Goal: Task Accomplishment & Management: Manage account settings

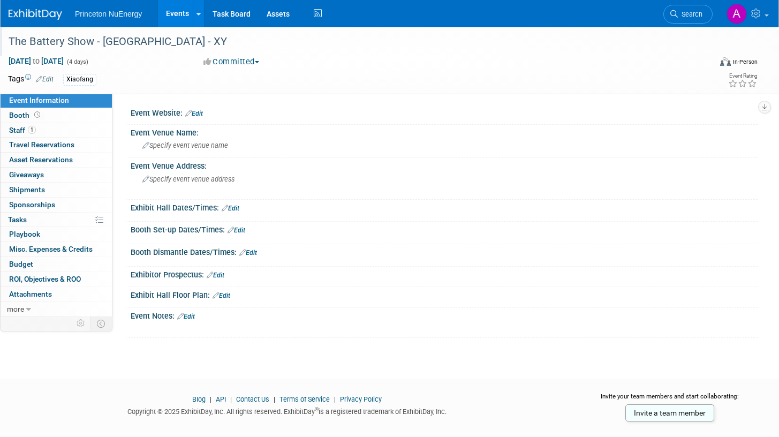
click at [130, 44] on div "The Battery Show - Detroit - XY" at bounding box center [349, 41] width 689 height 19
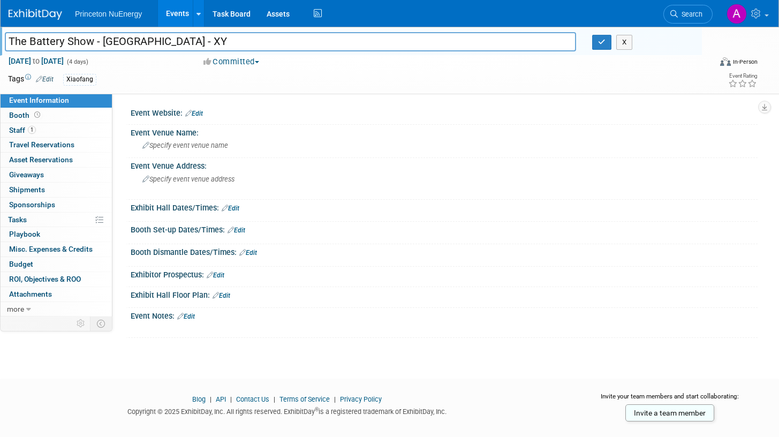
click at [153, 43] on input "The Battery Show - Detroit - XY" at bounding box center [290, 41] width 571 height 19
type input "The Battery Show - [GEOGRAPHIC_DATA] - [PERSON_NAME]"
click at [601, 42] on icon "button" at bounding box center [601, 42] width 7 height 7
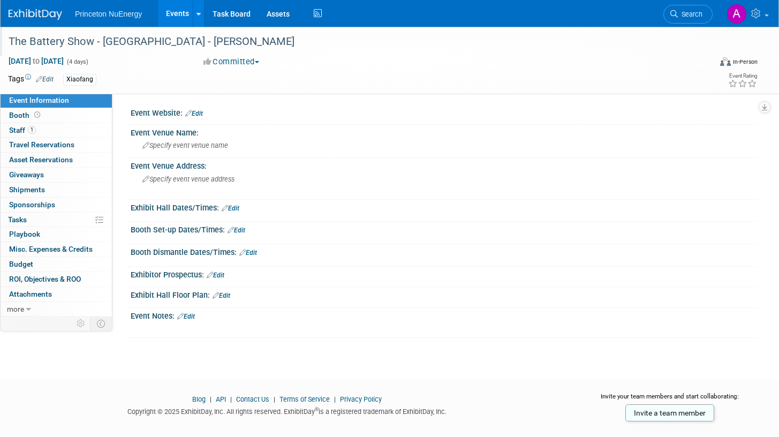
click at [46, 19] on img at bounding box center [36, 14] width 54 height 11
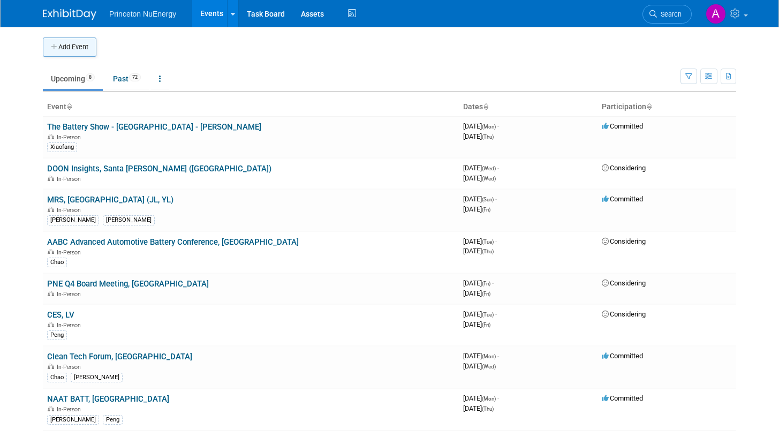
click at [58, 49] on icon "button" at bounding box center [54, 47] width 7 height 7
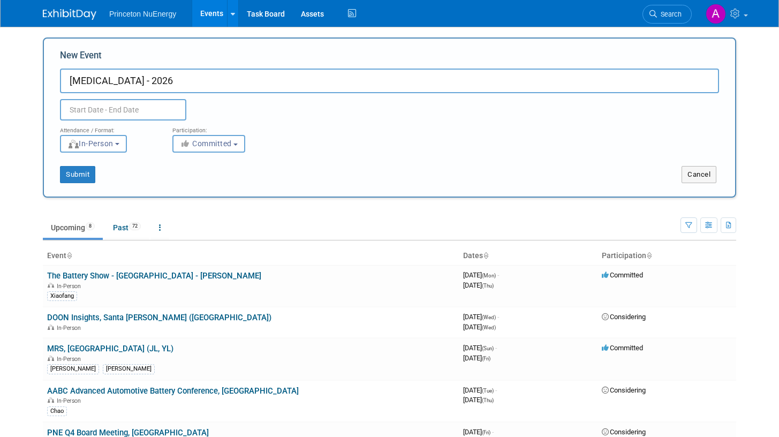
type input "[MEDICAL_DATA] - 2026"
click at [162, 115] on input "text" at bounding box center [123, 109] width 126 height 21
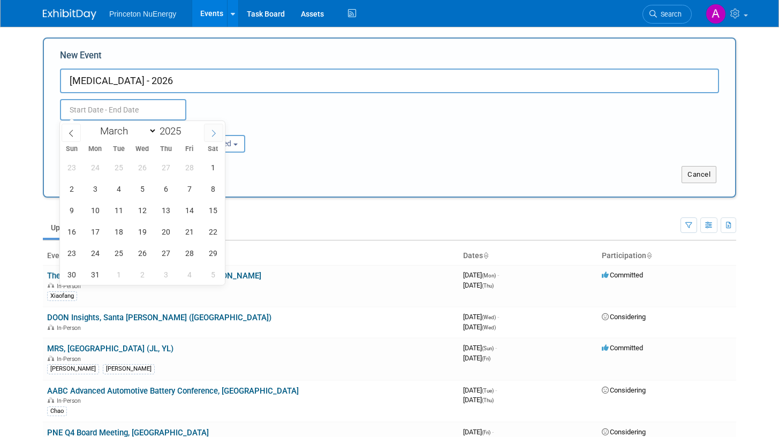
click at [208, 134] on span at bounding box center [213, 133] width 19 height 18
select select "3"
click at [189, 126] on span at bounding box center [185, 128] width 7 height 6
type input "2026"
select select "2"
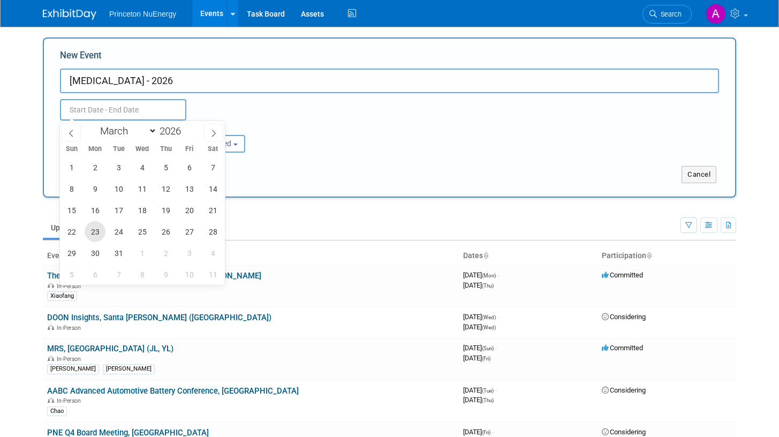
click at [104, 233] on span "23" at bounding box center [95, 231] width 21 height 21
click at [168, 230] on span "26" at bounding box center [165, 231] width 21 height 21
type input "Mar 23, 2026 to Mar 26, 2026"
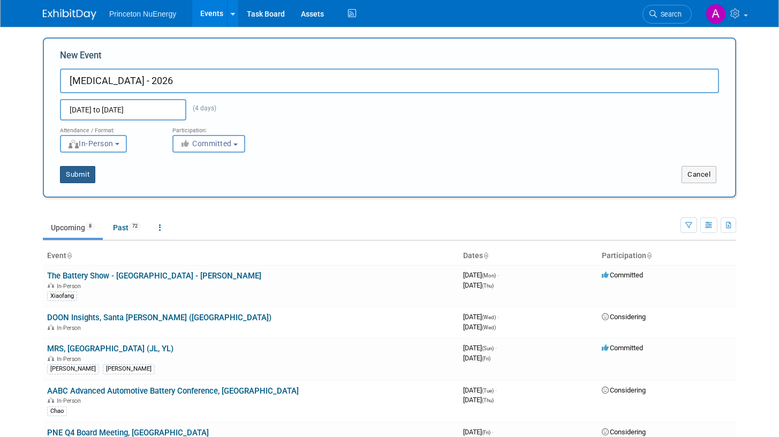
click at [72, 172] on button "Submit" at bounding box center [77, 174] width 35 height 17
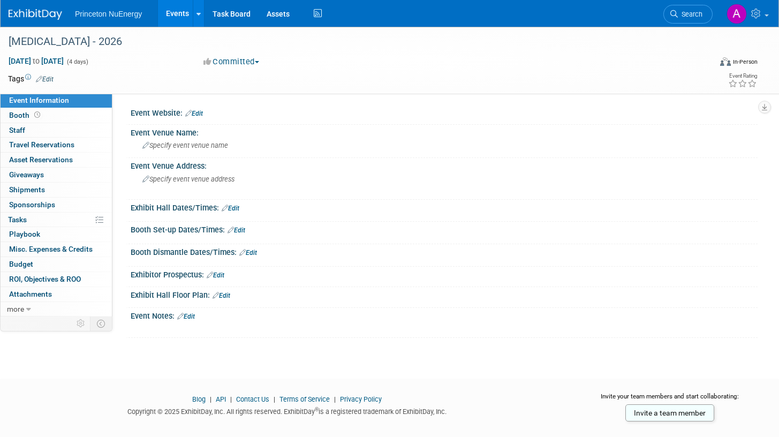
click at [17, 13] on img at bounding box center [36, 14] width 54 height 11
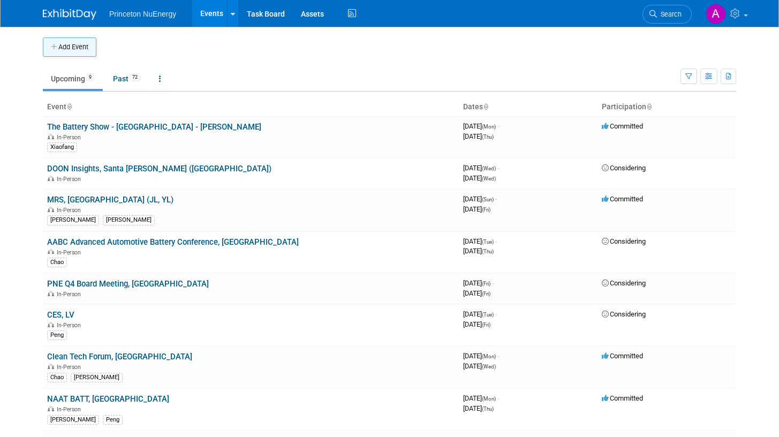
click at [73, 49] on button "Add Event" at bounding box center [70, 46] width 54 height 19
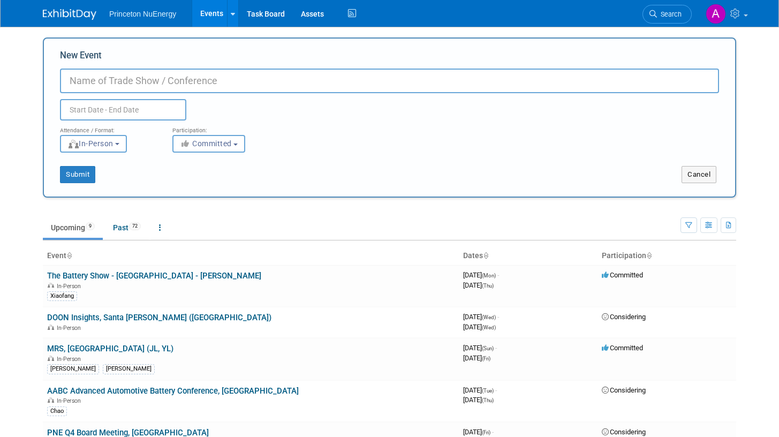
paste input "2025 ARPA-E Energy Innovation Summit"
drag, startPoint x: 96, startPoint y: 80, endPoint x: 11, endPoint y: 79, distance: 85.7
click at [11, 80] on body "Princeton NuEnergy Events Add Event Bulk Upload Events Shareable Event Boards R…" at bounding box center [389, 218] width 779 height 437
type input "ARPA-E Energy Innovation Summit"
click at [145, 108] on input "text" at bounding box center [123, 109] width 126 height 21
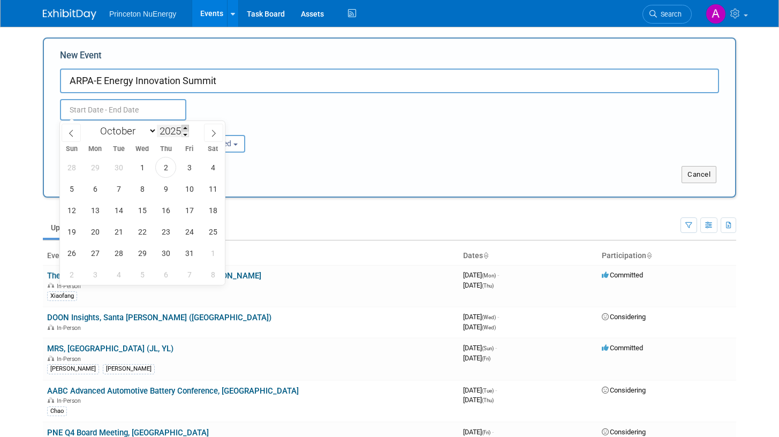
click at [189, 127] on span at bounding box center [185, 128] width 7 height 6
type input "2026"
select select "3"
click at [122, 191] on span "7" at bounding box center [118, 188] width 21 height 21
click at [169, 192] on span "9" at bounding box center [165, 188] width 21 height 21
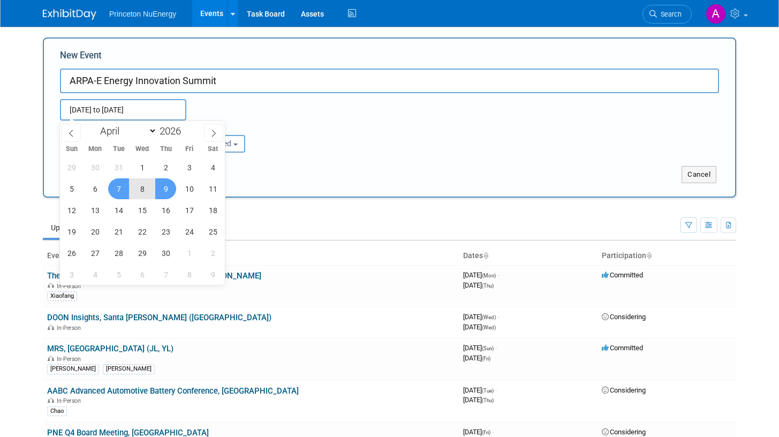
type input "Apr 7, 2026 to Apr 9, 2026"
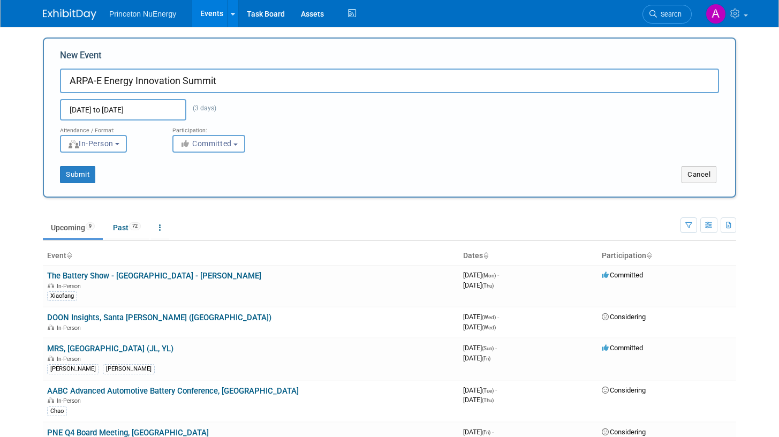
click at [252, 71] on input "ARPA-E Energy Innovation Summit" at bounding box center [389, 81] width 659 height 25
click at [248, 80] on input "ARPA-E Energy Innovation Summit" at bounding box center [389, 81] width 659 height 25
paste input "[GEOGRAPHIC_DATA], [GEOGRAPHIC_DATA]"
type input "ARPA-E Energy Innovation Summit - San Diego, CA"
click at [80, 175] on button "Submit" at bounding box center [77, 174] width 35 height 17
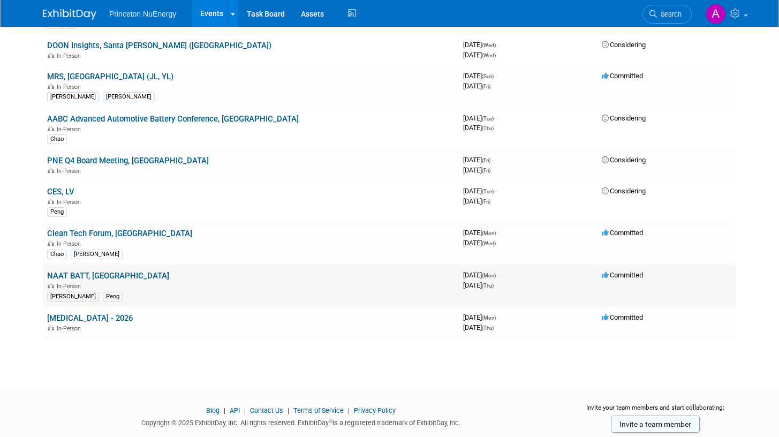
scroll to position [26, 0]
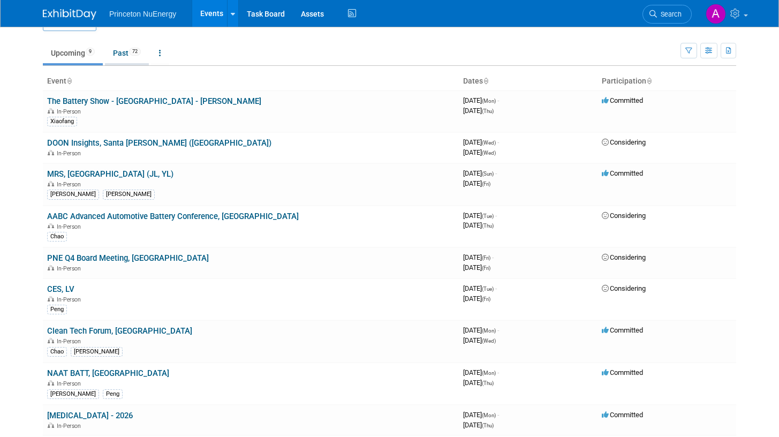
click at [117, 55] on link "Past 72" at bounding box center [127, 53] width 44 height 20
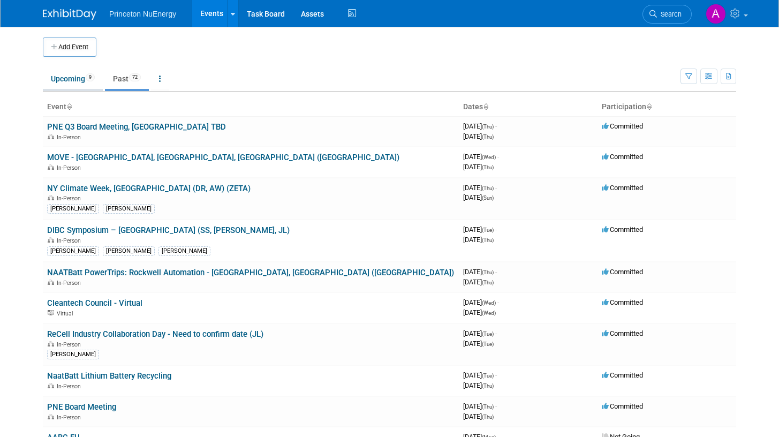
click at [70, 78] on link "Upcoming 9" at bounding box center [73, 79] width 60 height 20
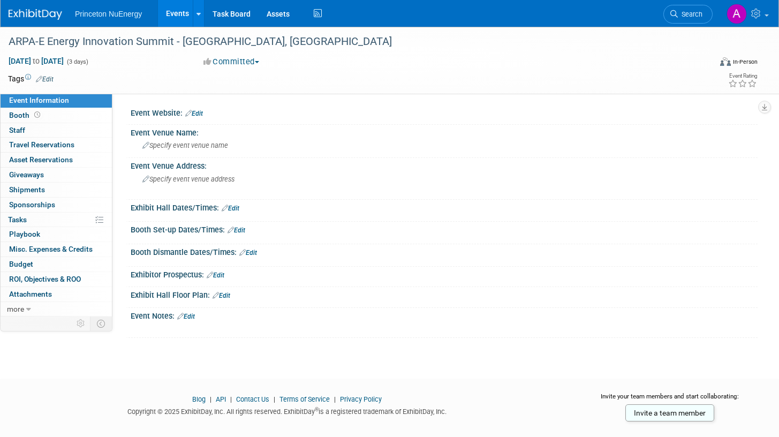
click at [56, 13] on img at bounding box center [36, 14] width 54 height 11
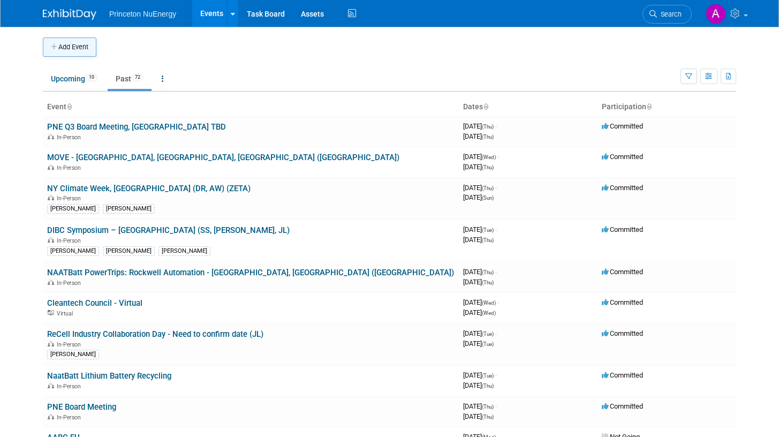
click at [81, 49] on button "Add Event" at bounding box center [70, 46] width 54 height 19
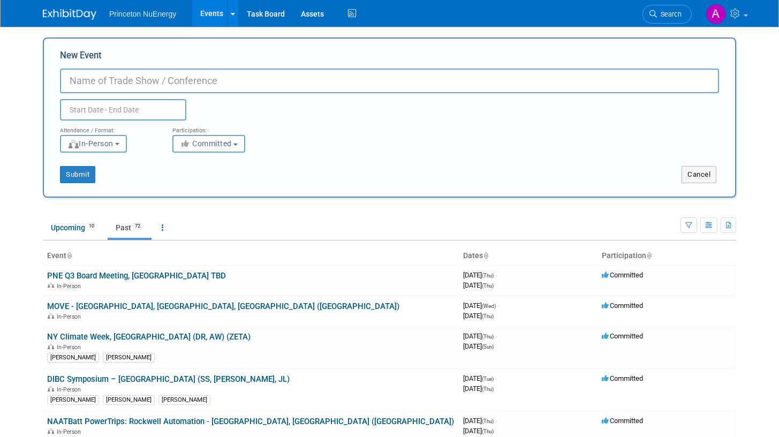
paste input "CERAWeek 2026."
type input "CERAWeek 2026"
click at [130, 115] on input "text" at bounding box center [123, 109] width 126 height 21
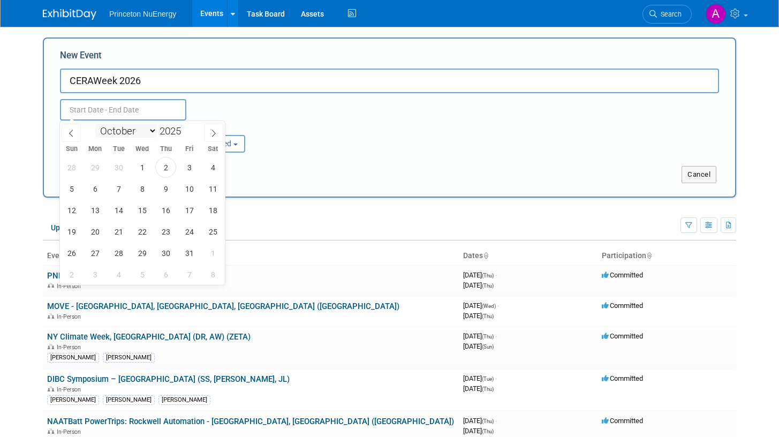
select select "2"
click at [74, 254] on span "23" at bounding box center [71, 253] width 21 height 21
click at [164, 254] on span "27" at bounding box center [165, 253] width 21 height 21
type input "Mar 23, 2025 to Mar 27, 2025"
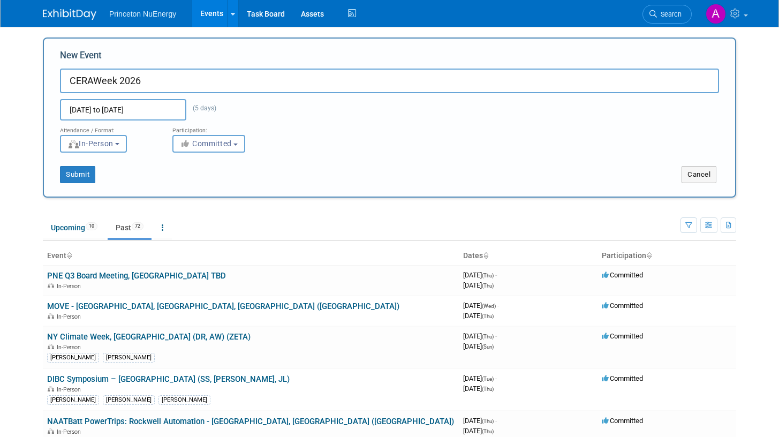
click at [205, 84] on input "CERAWeek 2026" at bounding box center [389, 81] width 659 height 25
type input "CERAWeek 2026 - [GEOGRAPHIC_DATA], [GEOGRAPHIC_DATA]"
click at [78, 174] on button "Submit" at bounding box center [77, 174] width 35 height 17
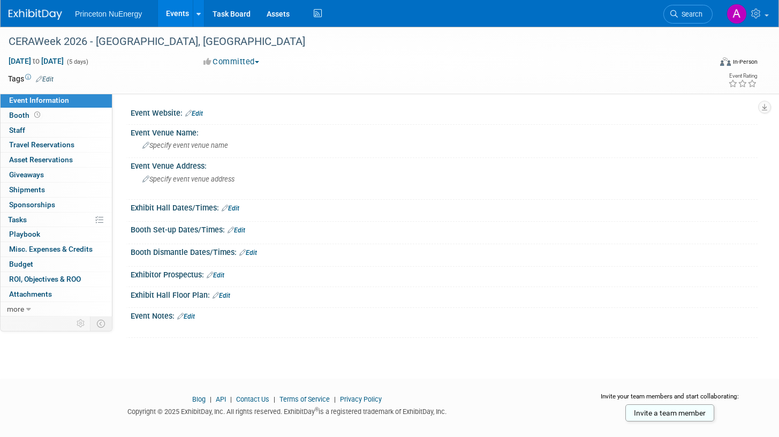
click at [44, 11] on img at bounding box center [36, 14] width 54 height 11
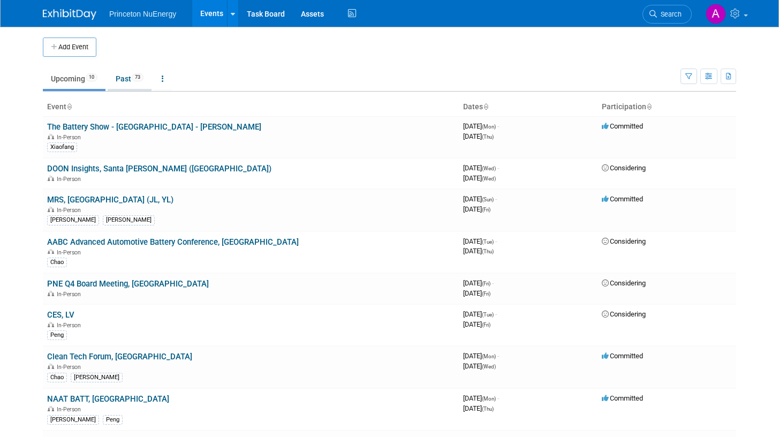
click at [122, 81] on link "Past 73" at bounding box center [130, 79] width 44 height 20
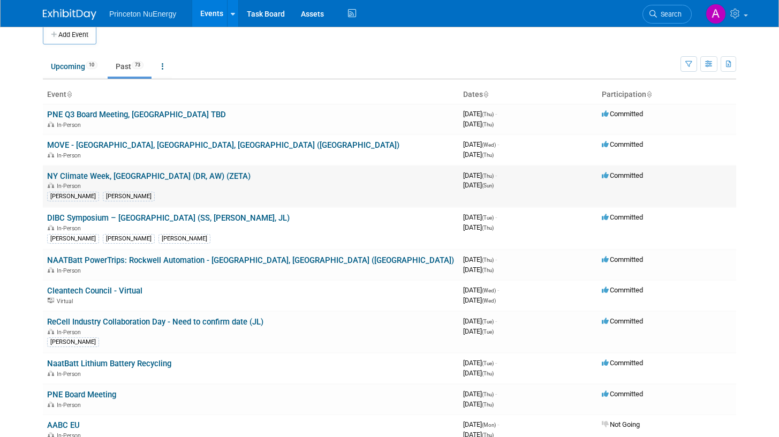
scroll to position [60, 0]
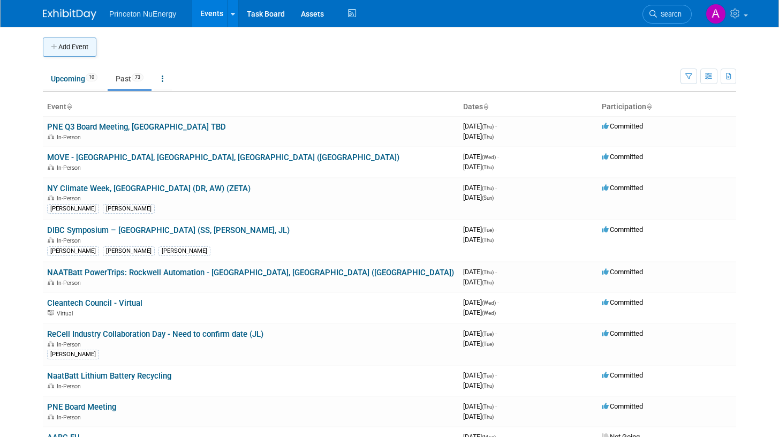
click at [85, 51] on button "Add Event" at bounding box center [70, 46] width 54 height 19
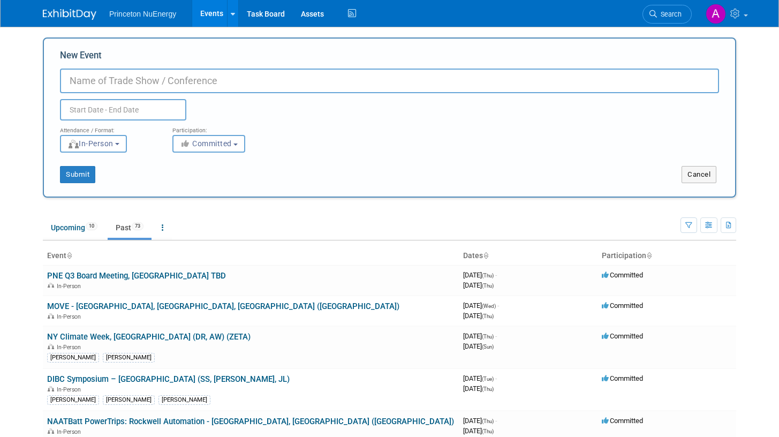
paste input ""Conference on Battery Direct Recycling""
click at [73, 76] on input ""Conference on Battery Direct Recycling" at bounding box center [389, 81] width 659 height 25
click at [265, 79] on input "Conference on Battery Direct Recycling" at bounding box center [389, 81] width 659 height 25
paste input "Würzburg, Germany"
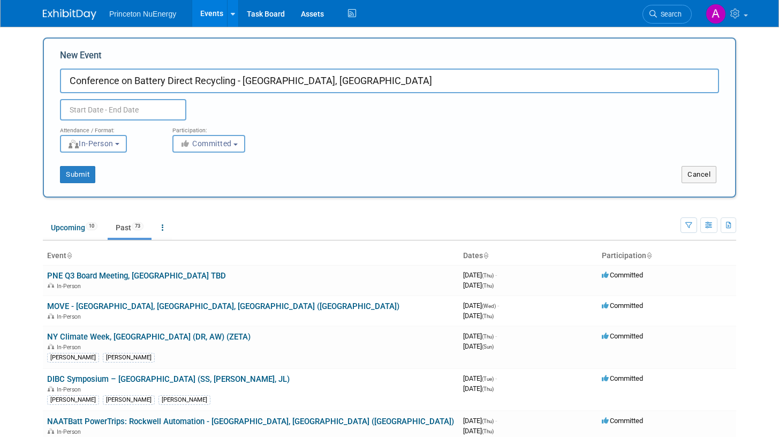
click at [258, 82] on input "Conference on Battery Direct Recycling - Würzburg, Germany" at bounding box center [389, 81] width 659 height 25
type input "Conference on Battery Direct Recycling - [GEOGRAPHIC_DATA], [GEOGRAPHIC_DATA]"
click at [141, 109] on input "text" at bounding box center [123, 109] width 126 height 21
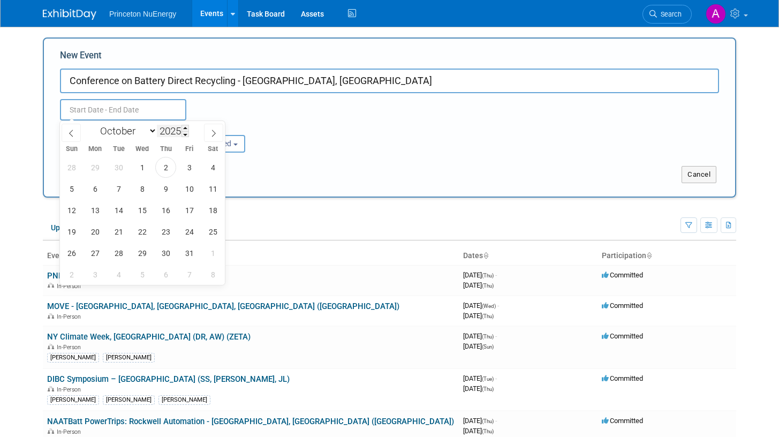
click at [178, 132] on input "2025" at bounding box center [173, 131] width 32 height 12
click at [187, 129] on span at bounding box center [185, 128] width 7 height 6
type input "2026"
select select "1"
click at [123, 171] on span "3" at bounding box center [118, 167] width 21 height 21
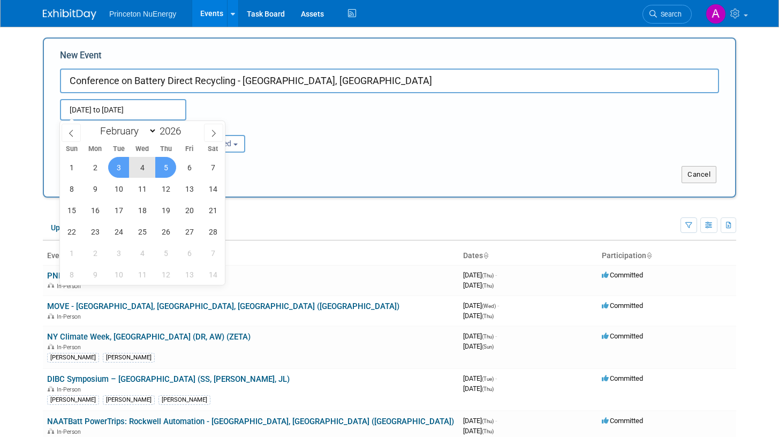
click at [167, 171] on span "5" at bounding box center [165, 167] width 21 height 21
type input "Feb 3, 2026 to Feb 5, 2026"
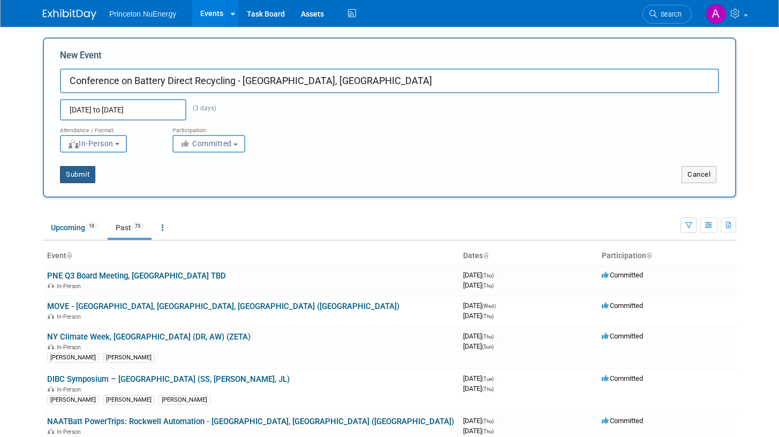
click at [73, 169] on button "Submit" at bounding box center [77, 174] width 35 height 17
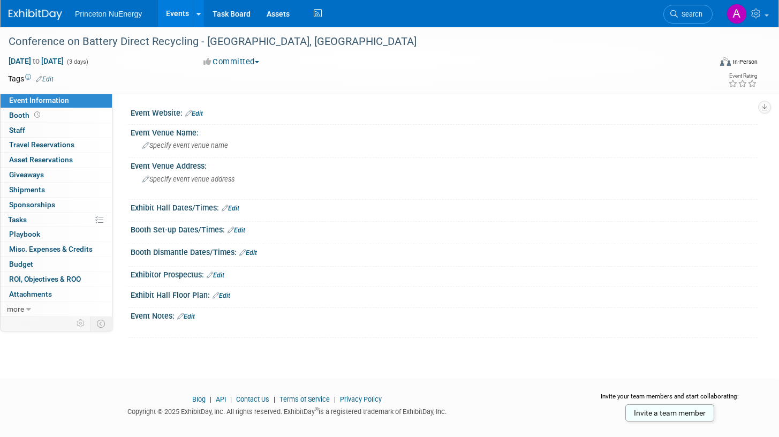
click at [48, 15] on img at bounding box center [36, 14] width 54 height 11
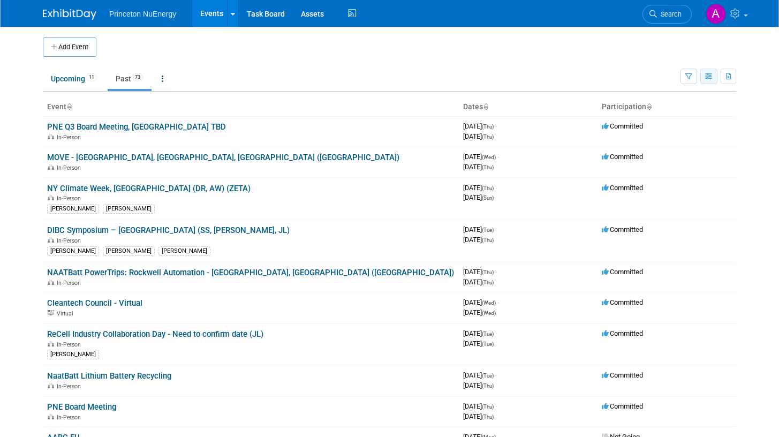
click at [705, 77] on icon "button" at bounding box center [709, 76] width 8 height 7
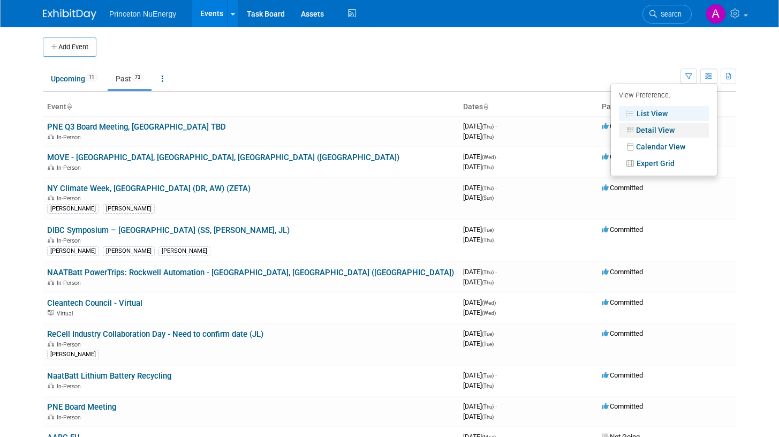
click at [677, 134] on link "Detail View" at bounding box center [664, 130] width 90 height 15
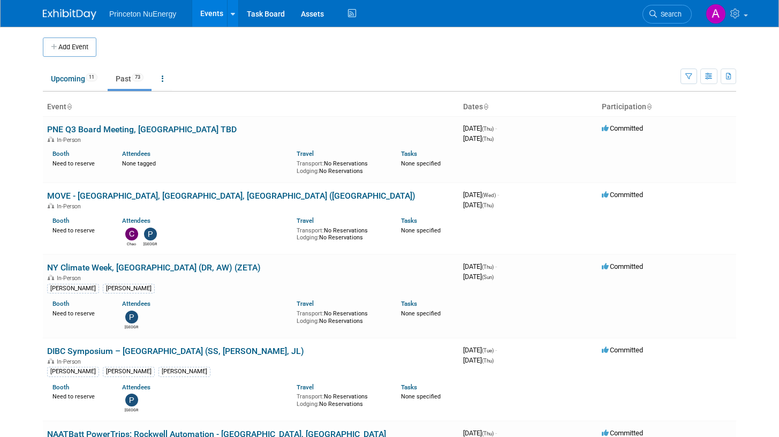
click at [706, 76] on icon "button" at bounding box center [709, 76] width 8 height 7
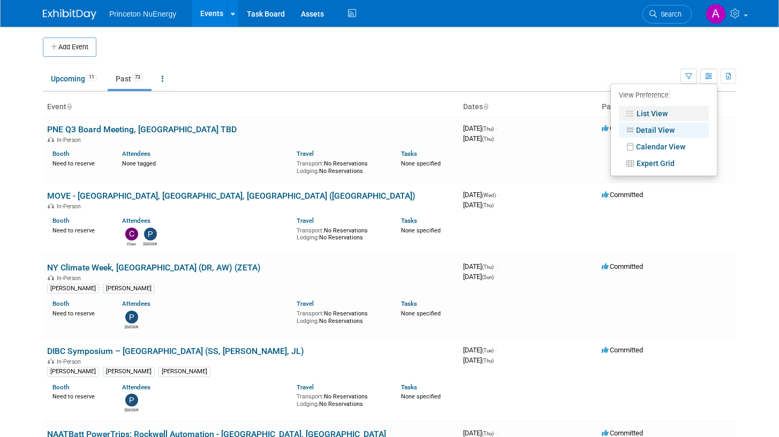
click at [665, 109] on link "List View" at bounding box center [664, 113] width 90 height 15
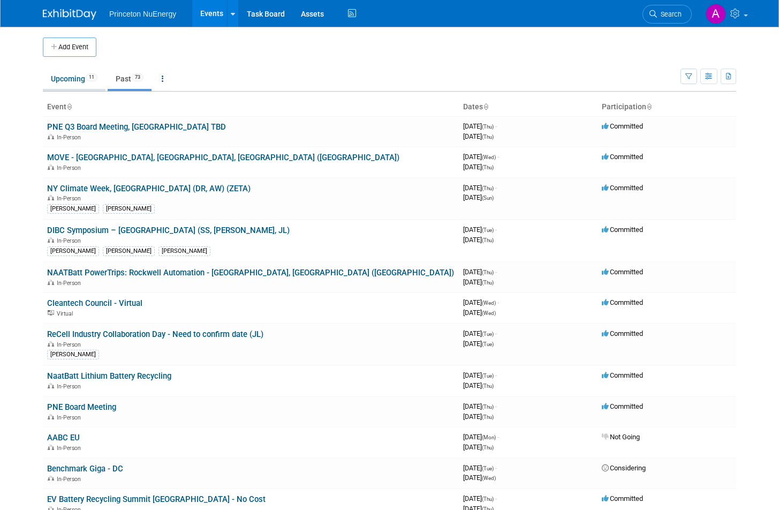
click at [73, 77] on link "Upcoming 11" at bounding box center [74, 79] width 63 height 20
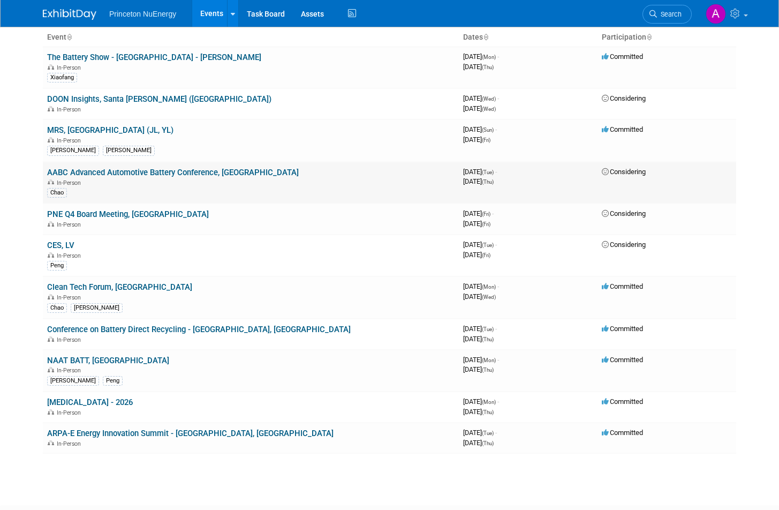
scroll to position [30, 0]
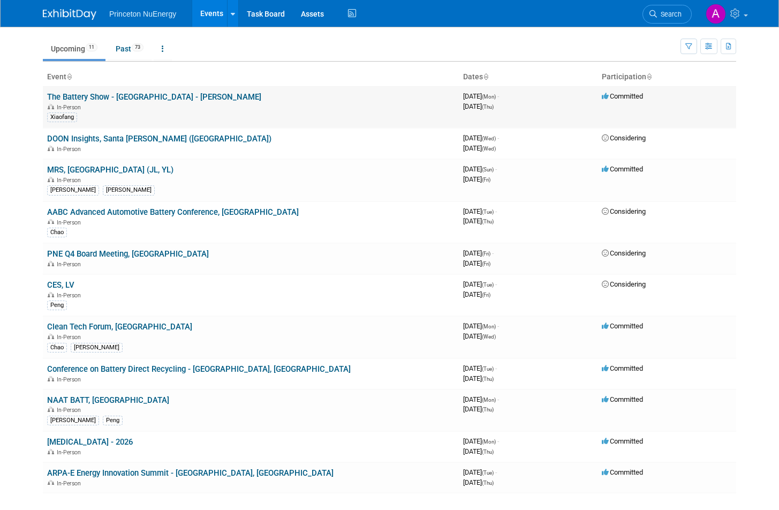
click at [62, 118] on div "Xiaofang" at bounding box center [62, 117] width 30 height 10
click at [122, 97] on link "The Battery Show - [GEOGRAPHIC_DATA] - [PERSON_NAME]" at bounding box center [154, 97] width 214 height 10
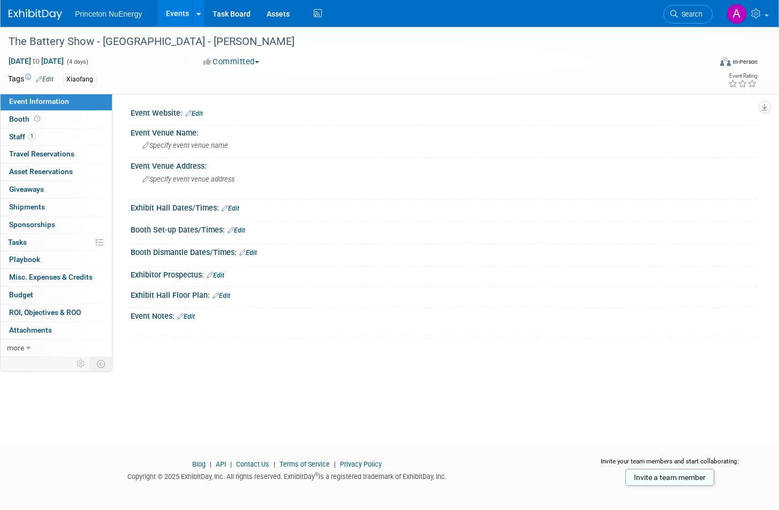
click at [49, 79] on link "Edit" at bounding box center [45, 79] width 18 height 7
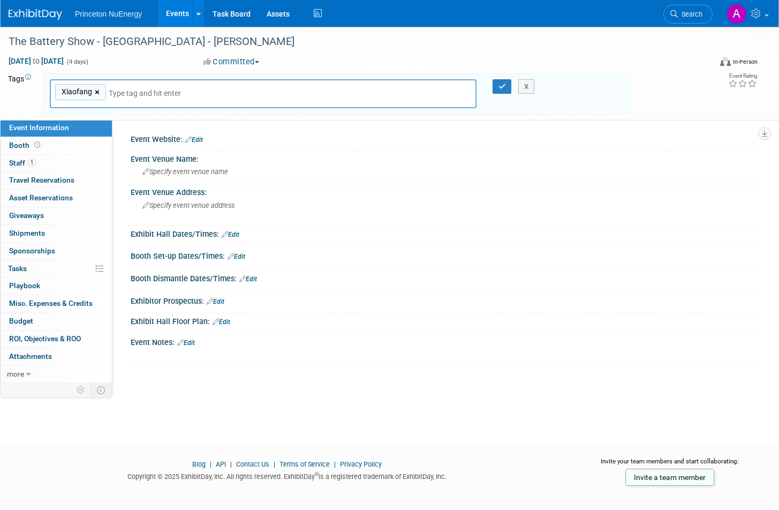
click at [95, 93] on link "×" at bounding box center [98, 92] width 7 height 12
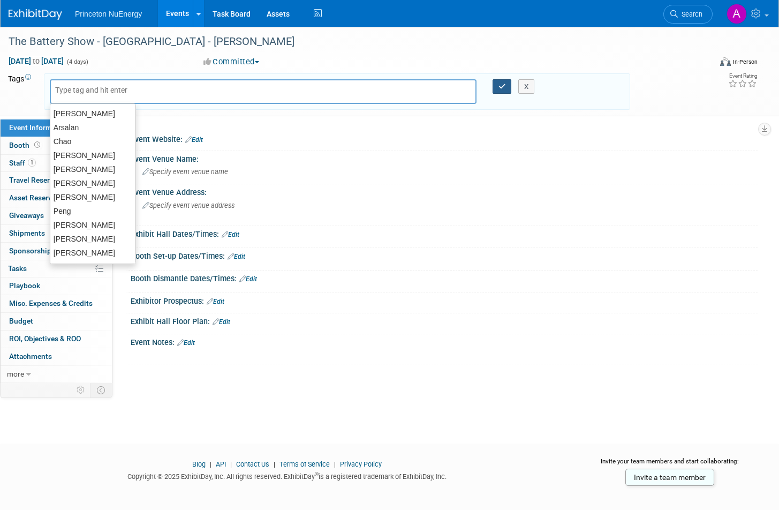
click at [500, 86] on icon "button" at bounding box center [502, 86] width 7 height 7
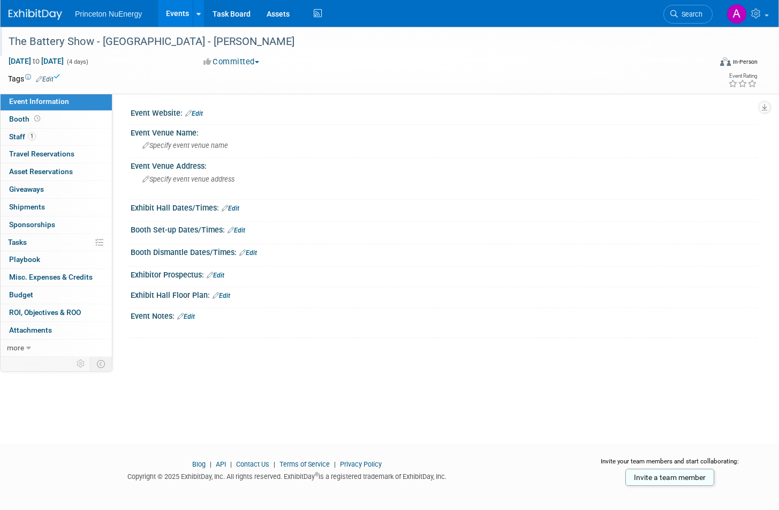
click at [152, 44] on div "The Battery Show - Detroit - Joe" at bounding box center [349, 41] width 689 height 19
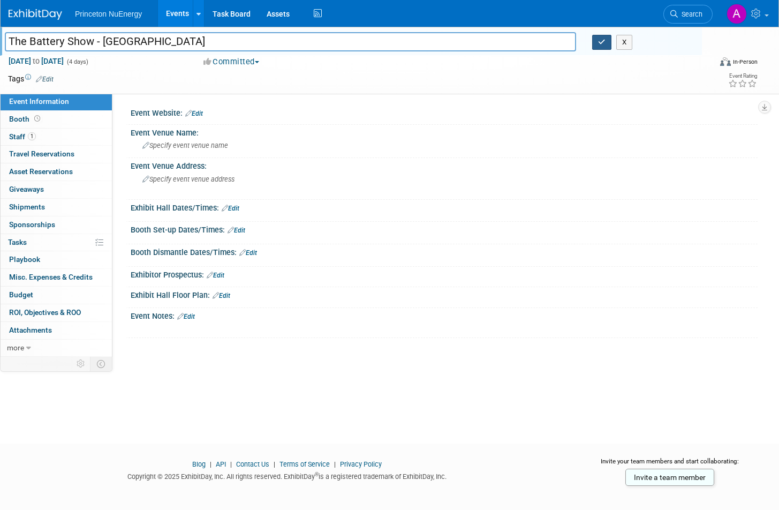
type input "The Battery Show - [GEOGRAPHIC_DATA]"
click at [596, 48] on button "button" at bounding box center [601, 42] width 19 height 15
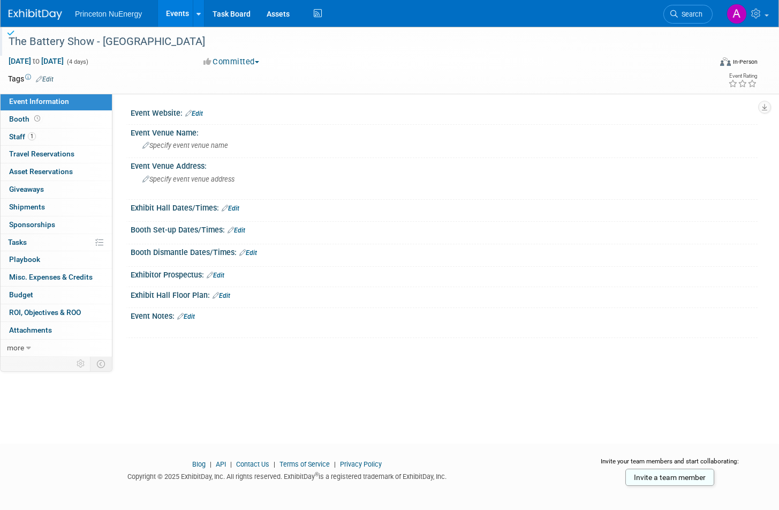
click at [51, 79] on link "Edit" at bounding box center [45, 79] width 18 height 7
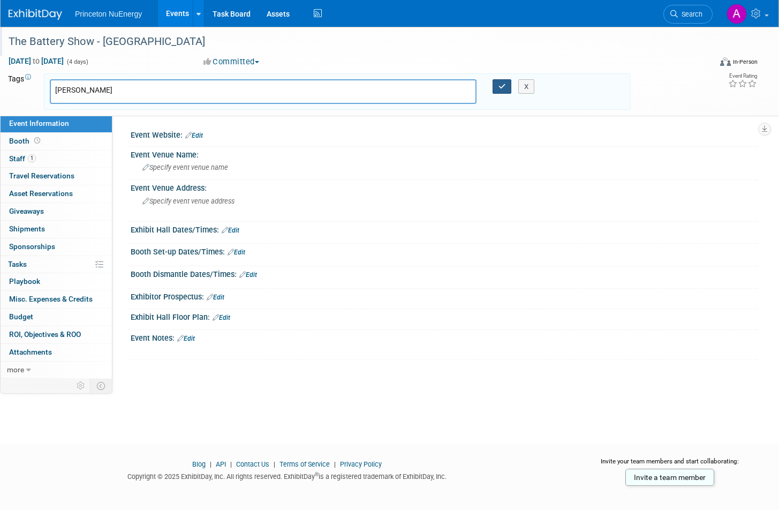
type input "[PERSON_NAME]"
click at [505, 87] on icon "button" at bounding box center [502, 86] width 7 height 7
type input "[PERSON_NAME]"
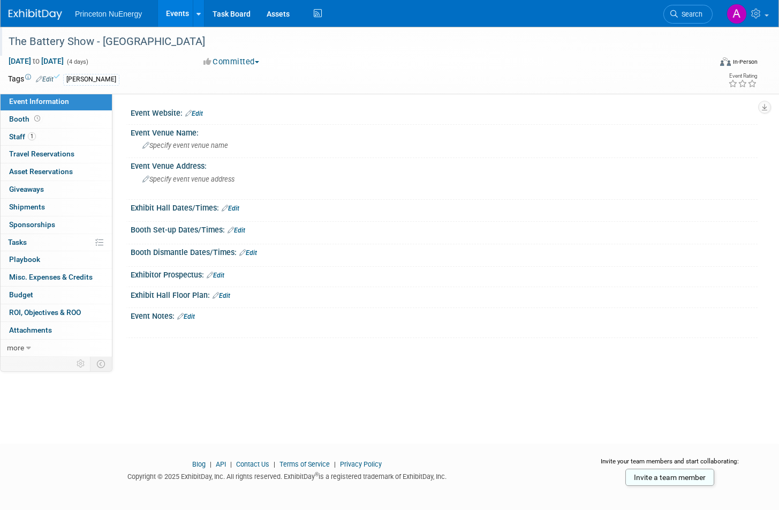
click at [42, 9] on img at bounding box center [36, 14] width 54 height 11
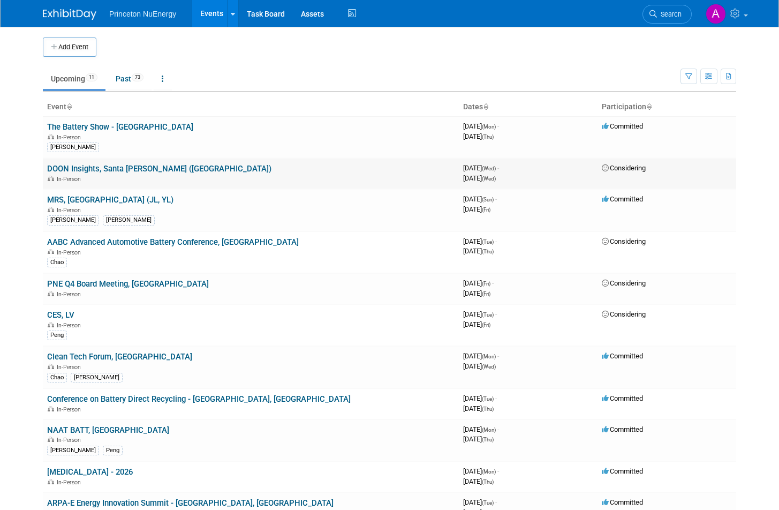
click at [138, 169] on link "DOON Insights, Santa Cruz (CY)" at bounding box center [159, 169] width 224 height 10
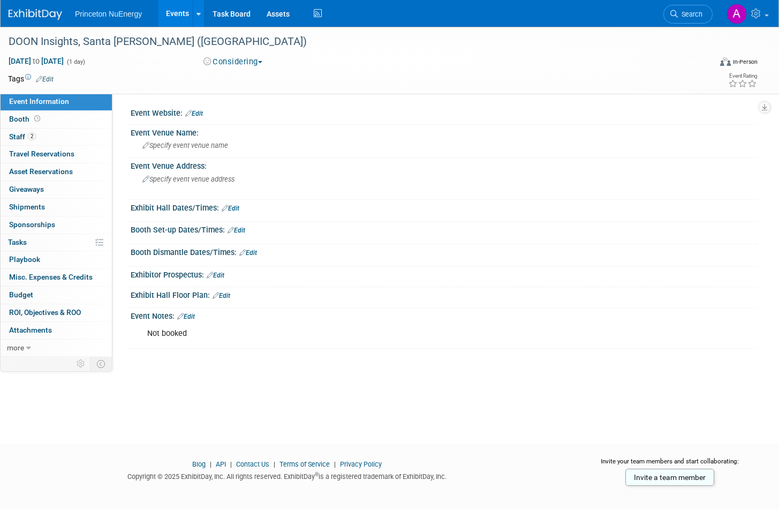
click at [42, 77] on link "Edit" at bounding box center [45, 79] width 18 height 7
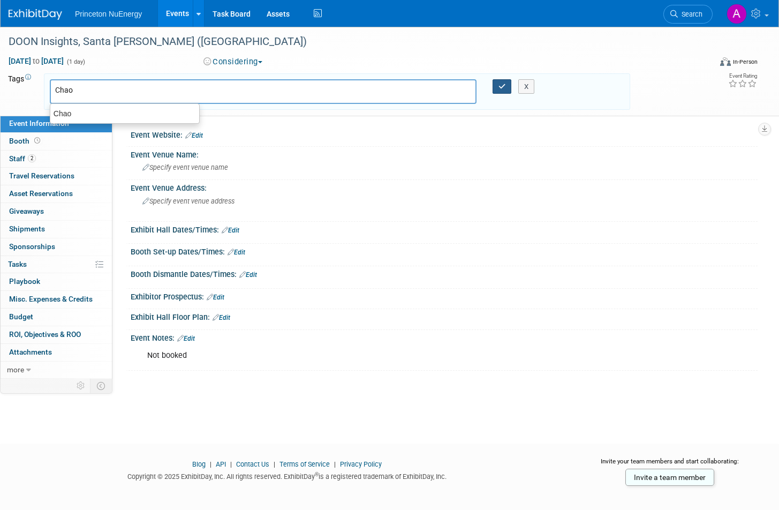
type input "Chao"
click at [501, 92] on button "button" at bounding box center [502, 86] width 19 height 15
type input "Chao"
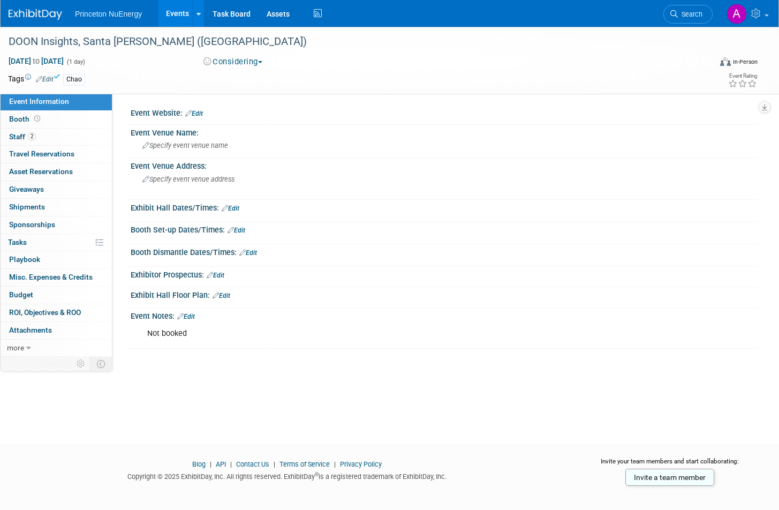
click at [40, 16] on img at bounding box center [36, 14] width 54 height 11
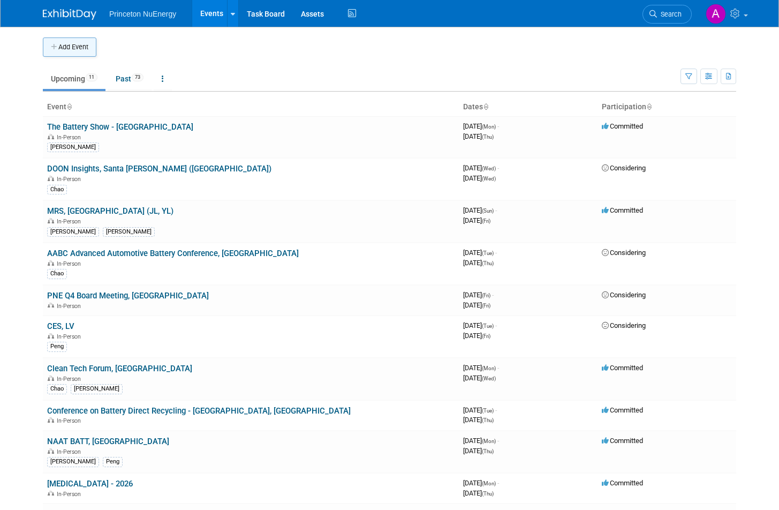
click at [85, 44] on button "Add Event" at bounding box center [70, 46] width 54 height 19
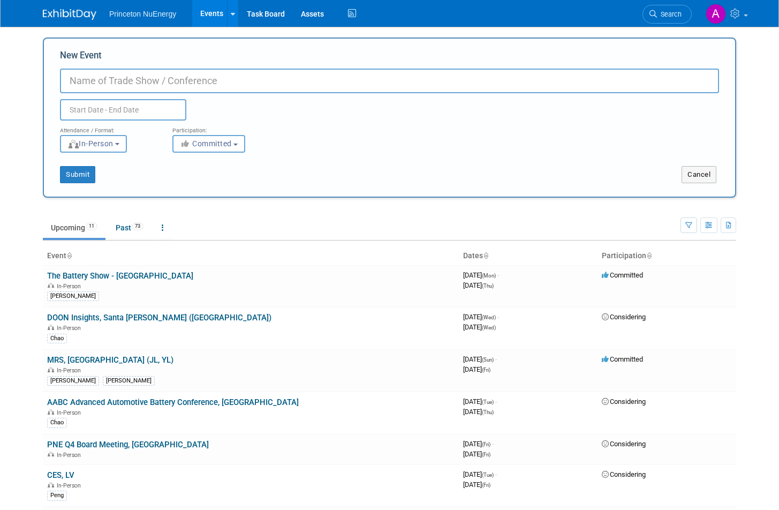
click at [308, 82] on input "New Event" at bounding box center [389, 81] width 659 height 25
paste input "ReCell Industry Collaboration Day"
type input "ReCell Industry Collaboration Day"
click at [163, 104] on input "text" at bounding box center [123, 109] width 126 height 21
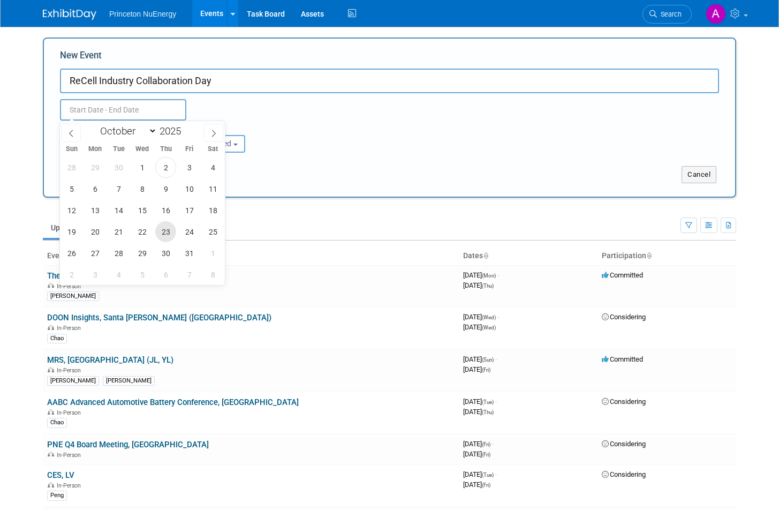
click at [163, 232] on span "23" at bounding box center [165, 231] width 21 height 21
click at [184, 231] on span "24" at bounding box center [189, 231] width 21 height 21
type input "[DATE] to [DATE]"
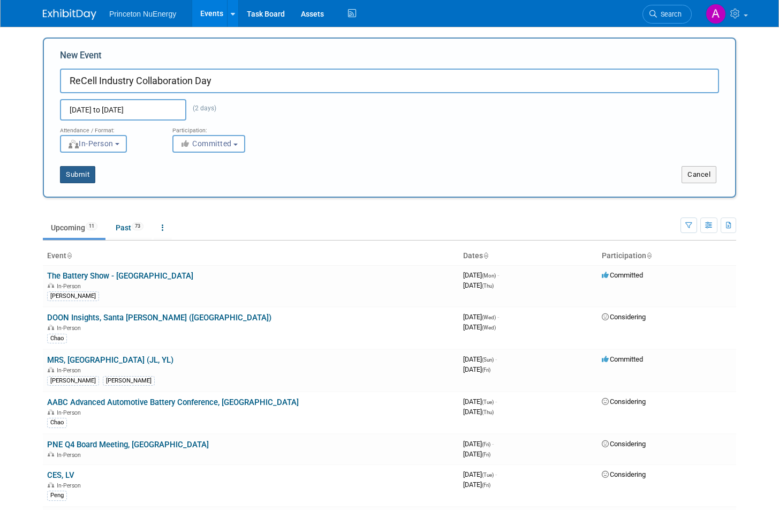
click at [89, 170] on button "Submit" at bounding box center [77, 174] width 35 height 17
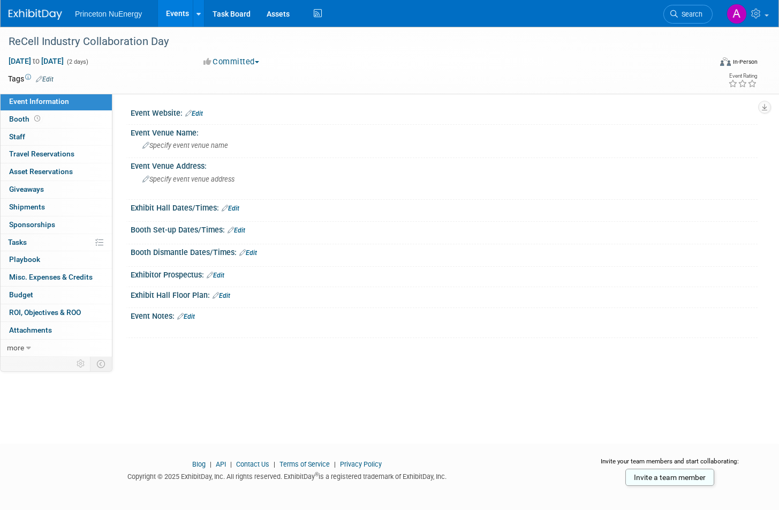
click at [52, 79] on link "Edit" at bounding box center [45, 79] width 18 height 7
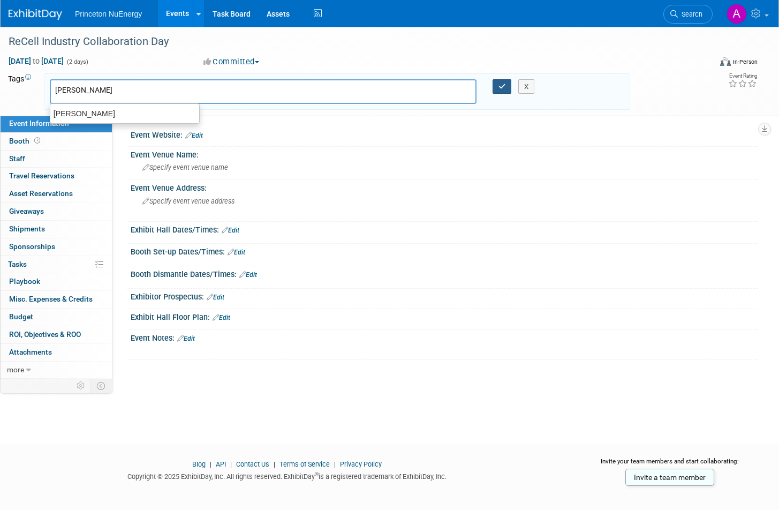
type input "[PERSON_NAME]"
click at [503, 93] on button "button" at bounding box center [502, 86] width 19 height 15
type input "[PERSON_NAME]"
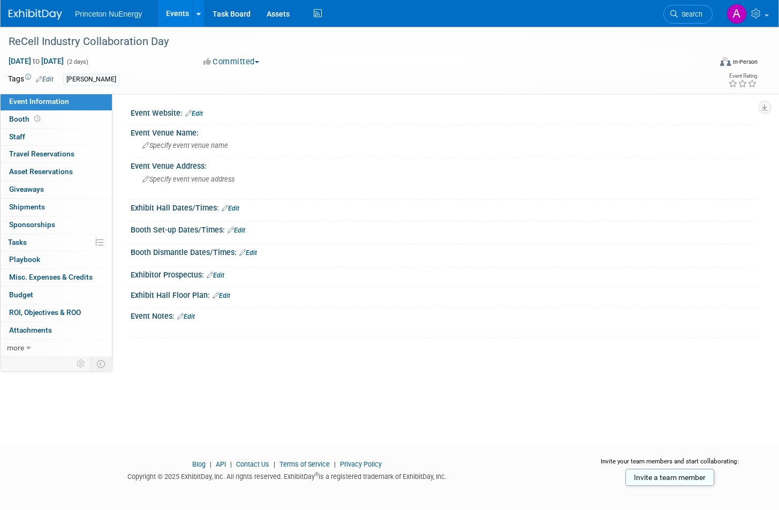
click at [41, 18] on img at bounding box center [36, 14] width 54 height 11
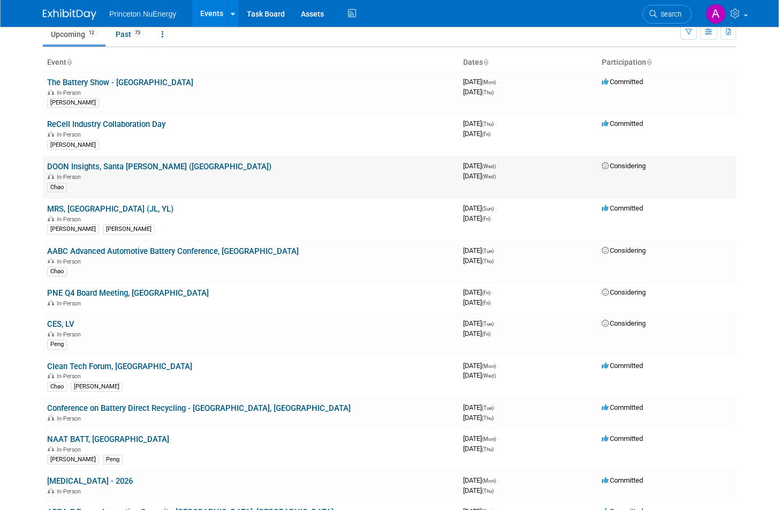
scroll to position [46, 0]
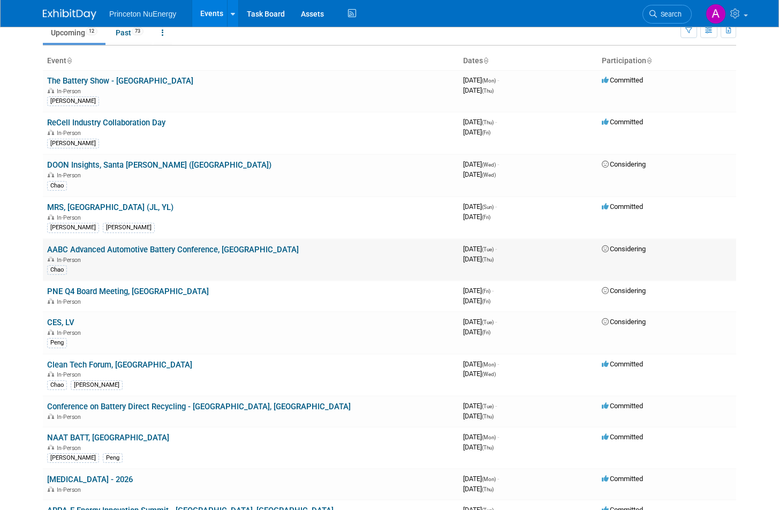
click at [89, 248] on link "AABC Advanced Automotive Battery Conference, Las Vegas" at bounding box center [173, 250] width 252 height 10
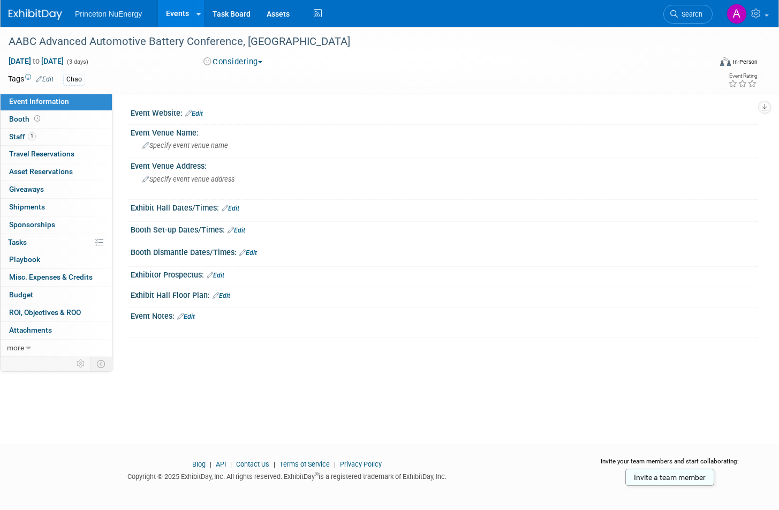
click at [257, 61] on button "Considering" at bounding box center [233, 61] width 67 height 11
click at [259, 82] on link "Committed" at bounding box center [242, 79] width 85 height 15
click at [51, 79] on link "Edit" at bounding box center [45, 79] width 18 height 7
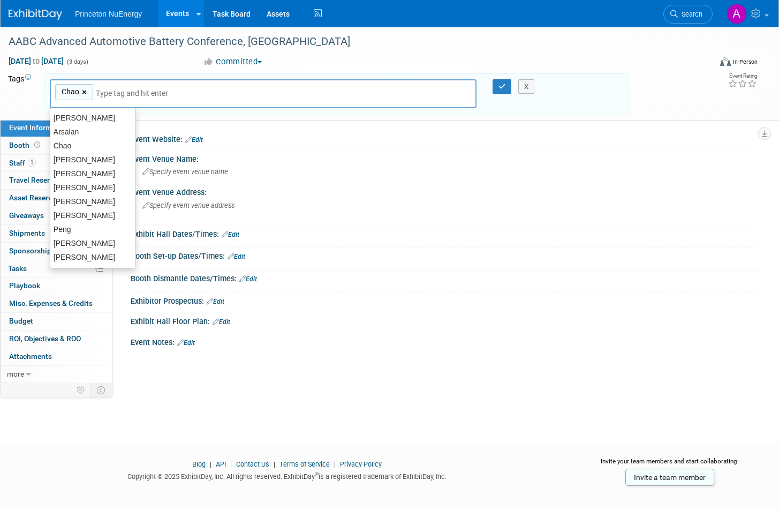
type input "Chao"
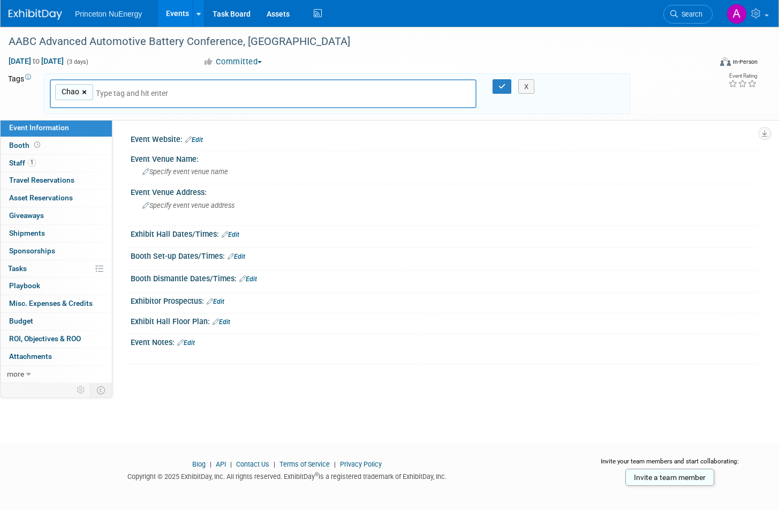
type input "Chao"
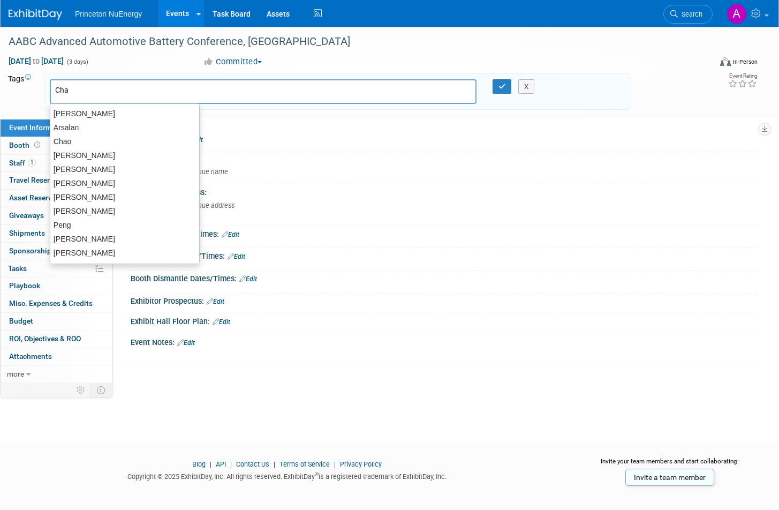
type input "Chao"
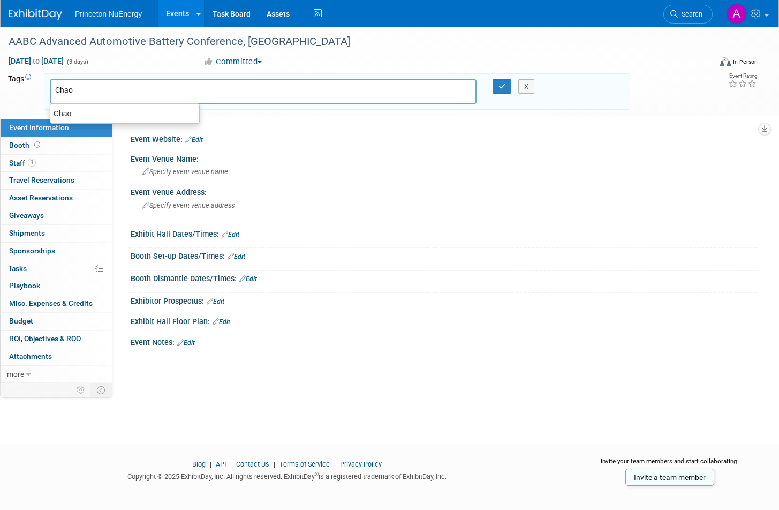
type input "Chao"
type input "Pen"
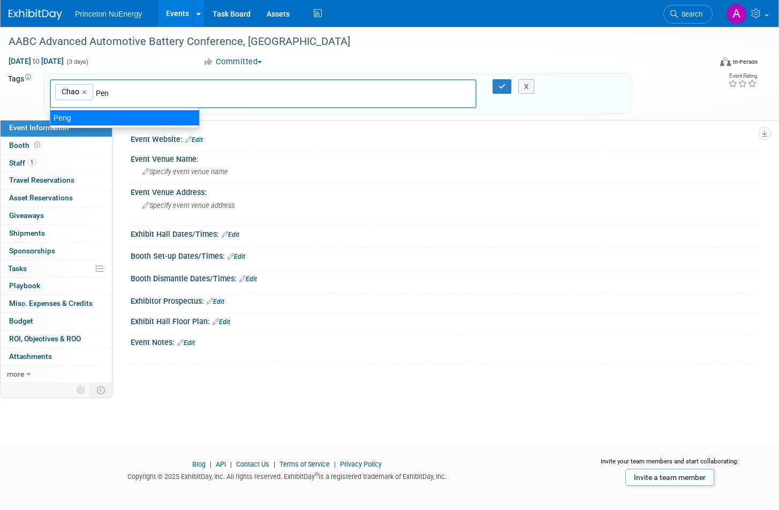
click at [72, 122] on div "Peng" at bounding box center [125, 117] width 150 height 15
type input "Chao, Peng"
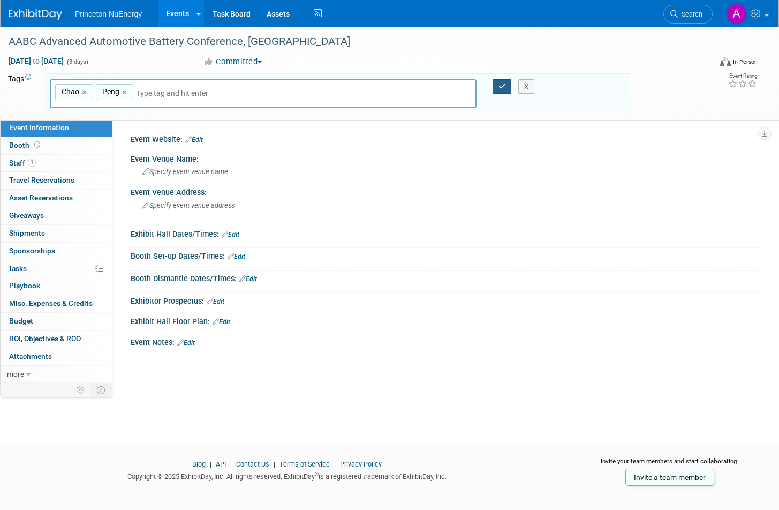
click at [506, 86] on icon "button" at bounding box center [502, 86] width 7 height 7
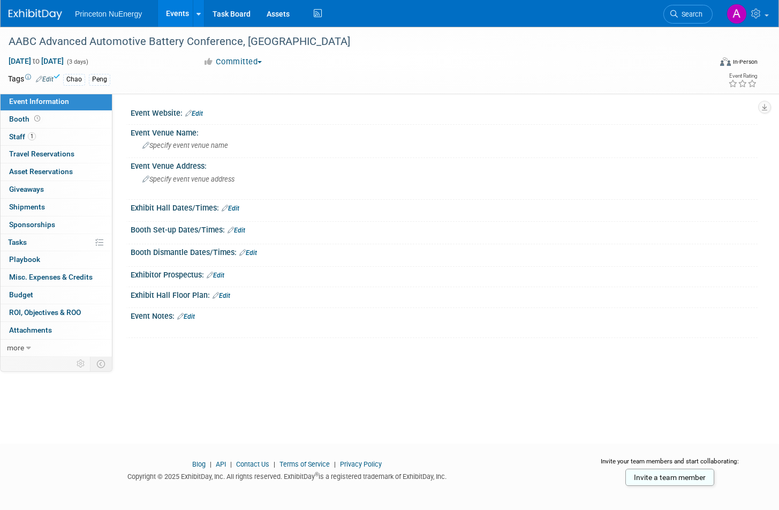
click at [29, 9] on img at bounding box center [36, 14] width 54 height 11
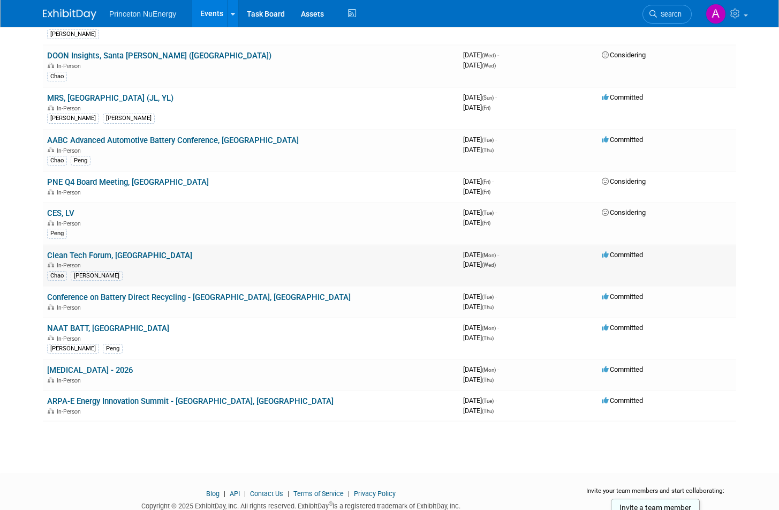
scroll to position [156, 0]
click at [299, 292] on td "Conference on Battery Direct Recycling - [GEOGRAPHIC_DATA], [GEOGRAPHIC_DATA] I…" at bounding box center [251, 301] width 416 height 31
click at [217, 292] on link "Conference on Battery Direct Recycling - [GEOGRAPHIC_DATA], [GEOGRAPHIC_DATA]" at bounding box center [199, 297] width 304 height 10
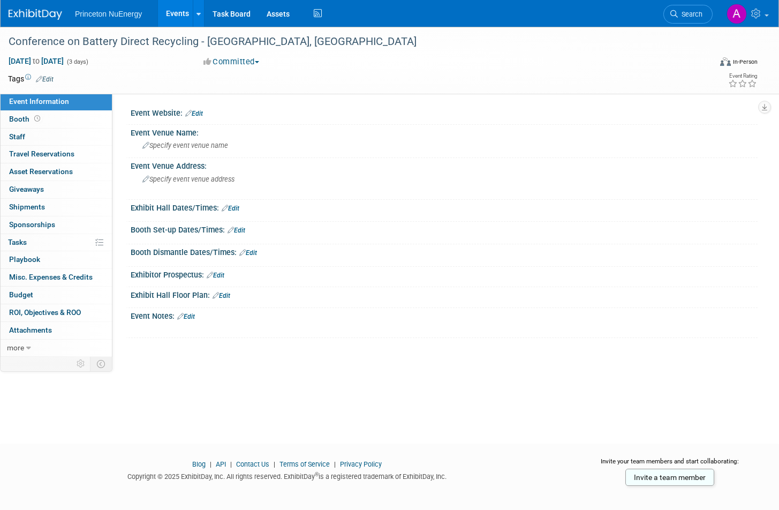
click at [260, 65] on button "Committed" at bounding box center [232, 61] width 64 height 11
click at [252, 91] on link "Considering" at bounding box center [242, 94] width 85 height 15
click at [50, 77] on link "Edit" at bounding box center [45, 79] width 18 height 7
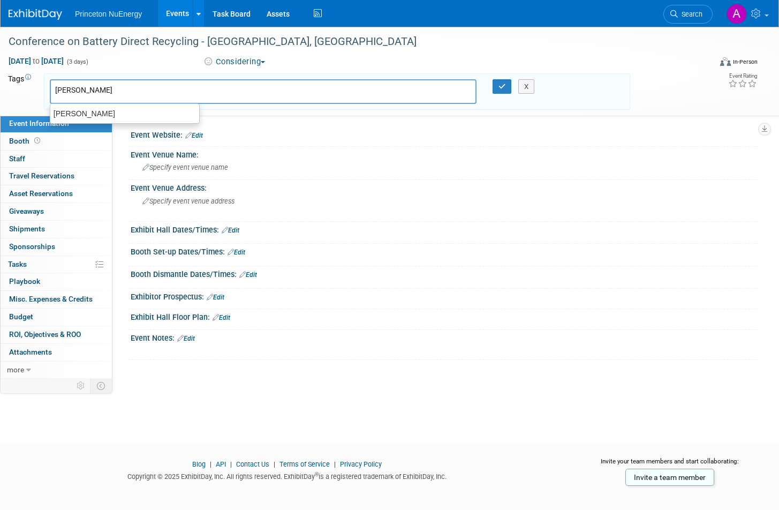
type input "[PERSON_NAME]"
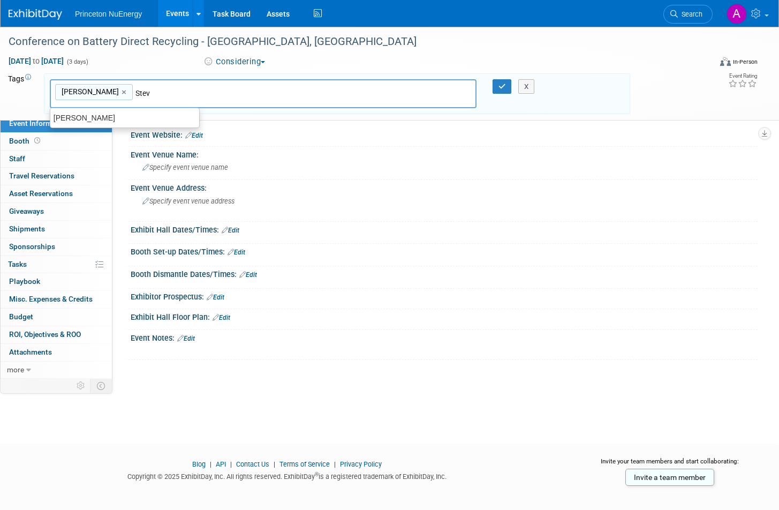
type input "[PERSON_NAME]"
click at [79, 114] on div "[PERSON_NAME]" at bounding box center [125, 117] width 150 height 15
type input "Shawn, Steve"
click at [501, 92] on button "button" at bounding box center [502, 86] width 19 height 15
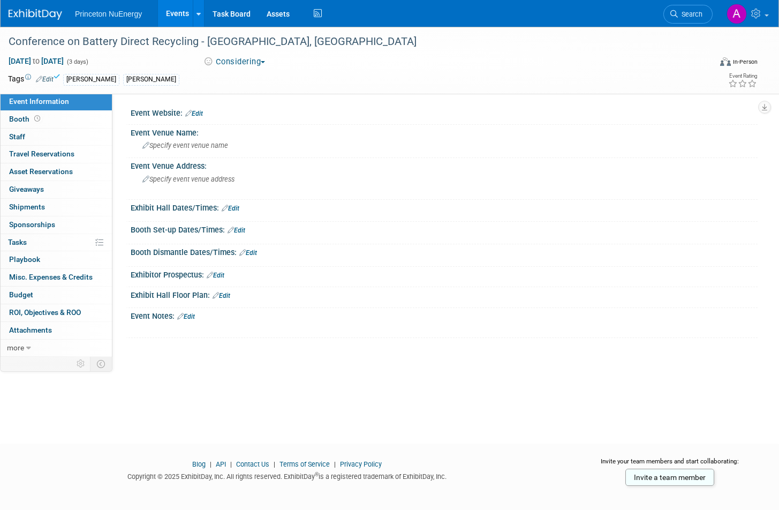
click at [50, 19] on img at bounding box center [36, 14] width 54 height 11
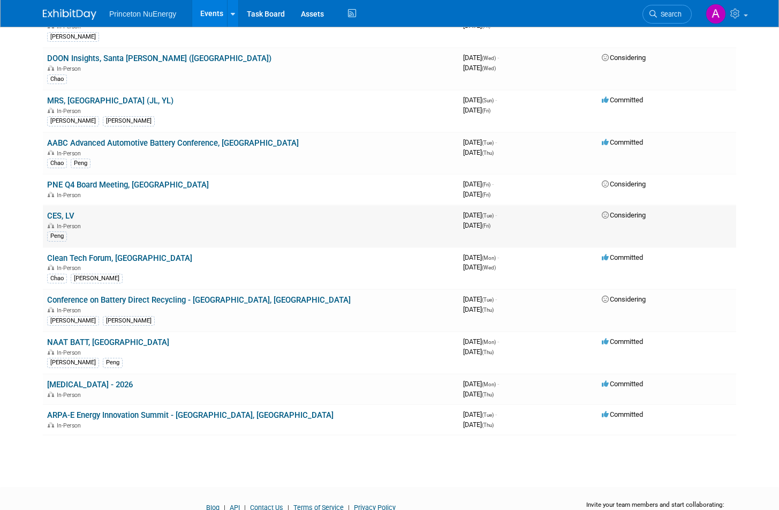
scroll to position [174, 0]
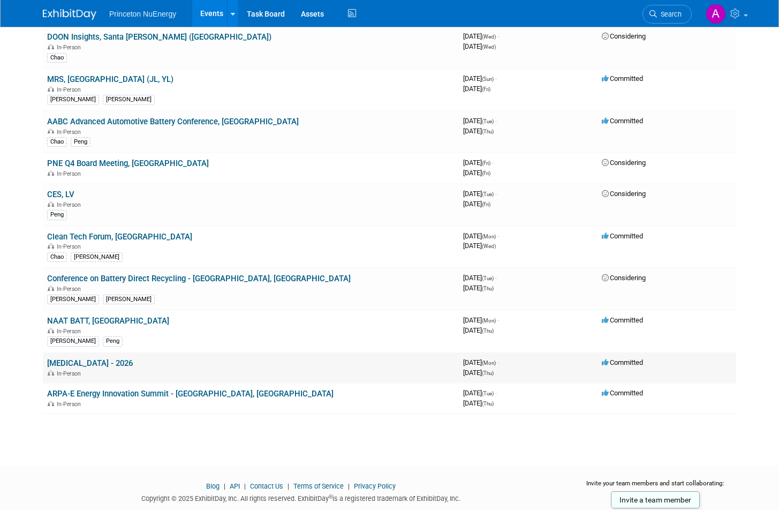
click at [69, 370] on span "In-Person" at bounding box center [70, 373] width 27 height 7
click at [76, 358] on link "[MEDICAL_DATA] - 2026" at bounding box center [90, 363] width 86 height 10
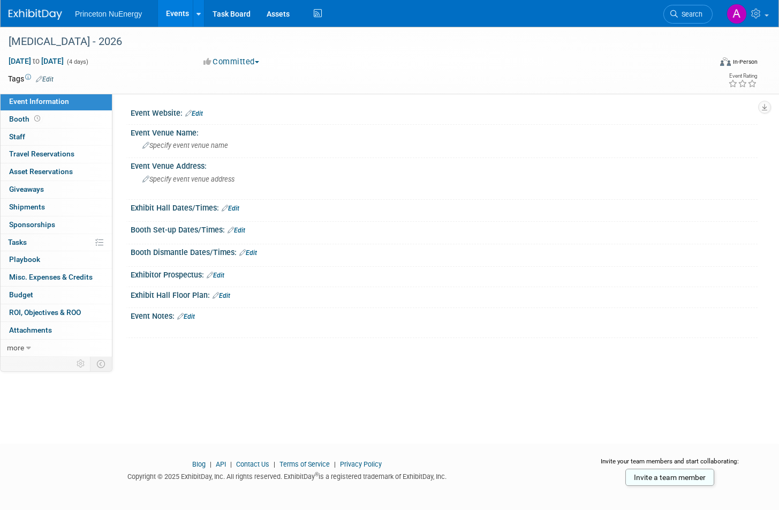
click at [47, 79] on link "Edit" at bounding box center [45, 79] width 18 height 7
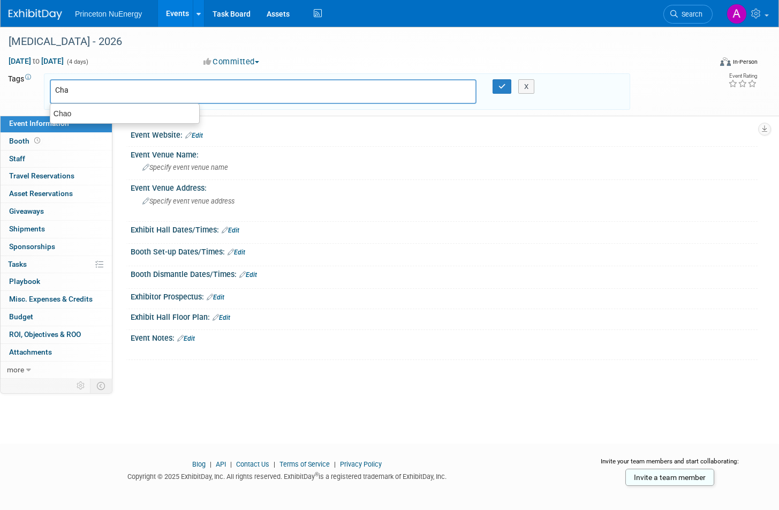
type input "Chao"
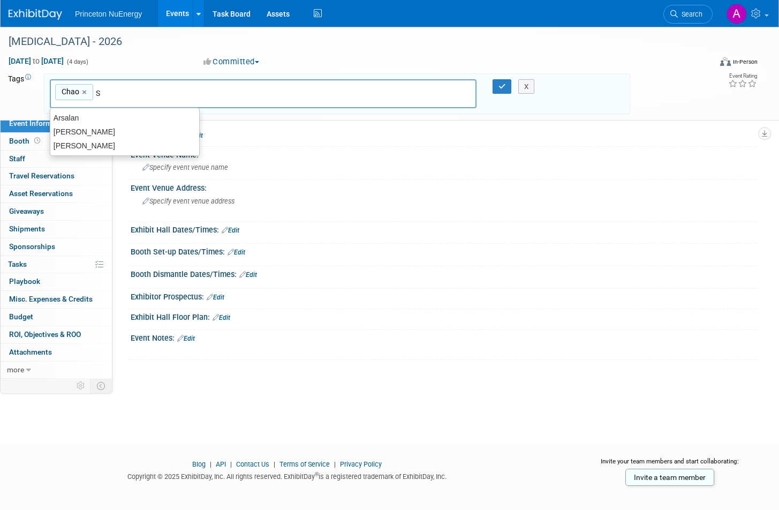
type input "St"
click at [108, 114] on div "[PERSON_NAME]" at bounding box center [124, 118] width 149 height 14
type input "Chao, Steve"
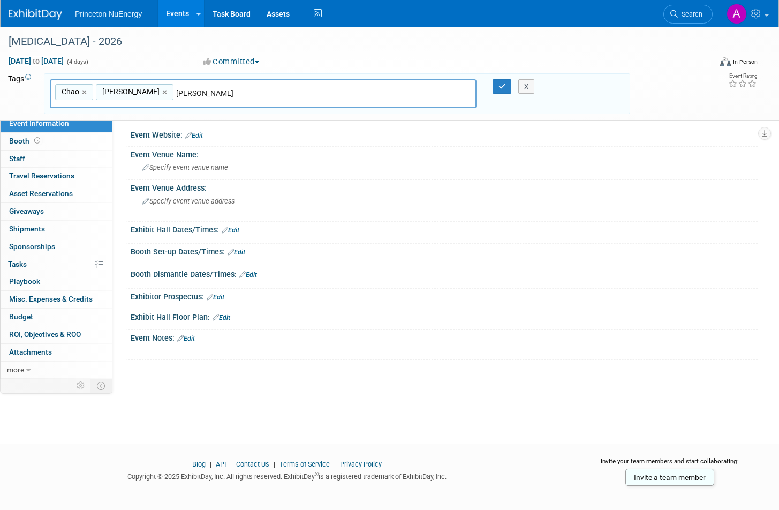
type input "[PERSON_NAME]"
type input "Chao, Steve, Joe F."
type input "Pen"
type input "Chao, Steve, Joe F., Pen"
type input "Pen"
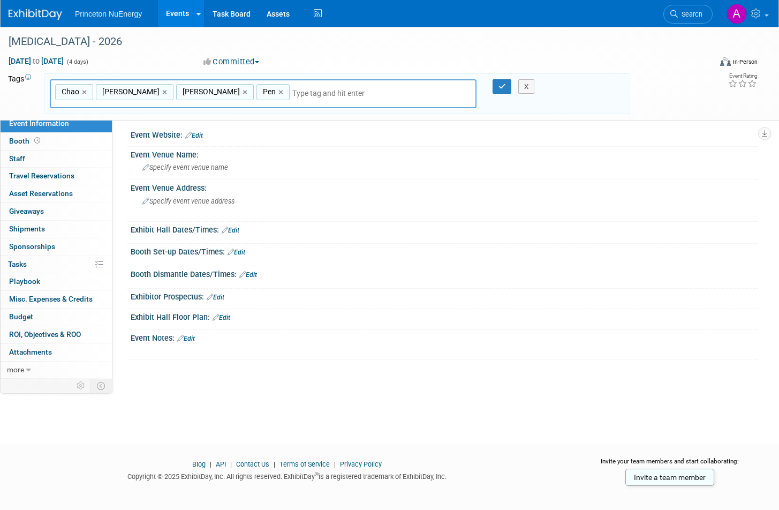
type input "Chao, Steve, Joe F."
type input "Peng"
click at [283, 87] on div "Chao, Steve, Joe F. Peng Chao × Steve × Joe F. ×" at bounding box center [263, 93] width 427 height 29
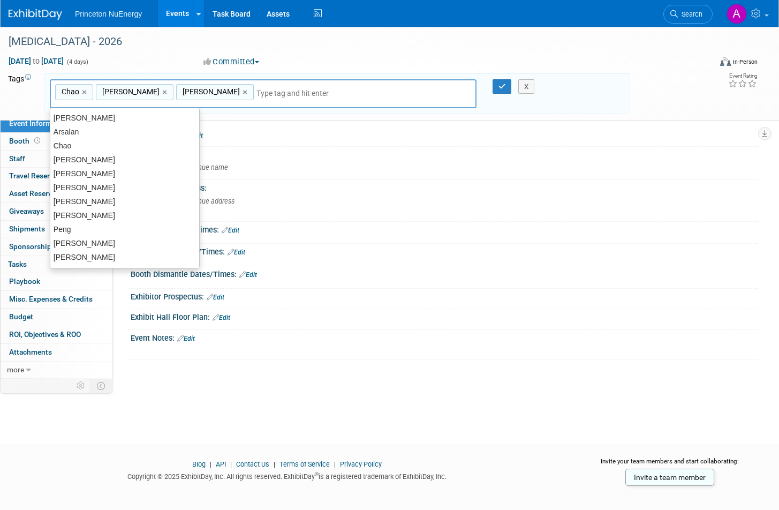
type input "E"
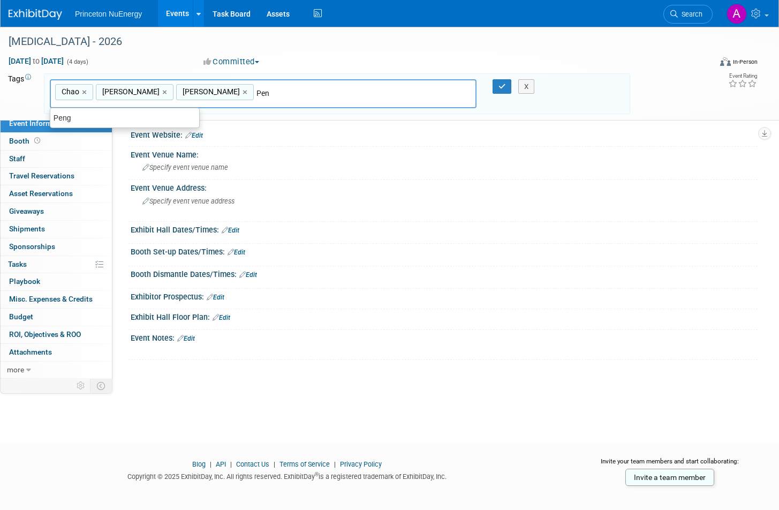
type input "Peng"
click at [152, 116] on div "Peng" at bounding box center [125, 117] width 150 height 15
type input "Chao, Steve, Joe F., Peng"
click at [498, 87] on button "button" at bounding box center [502, 86] width 19 height 15
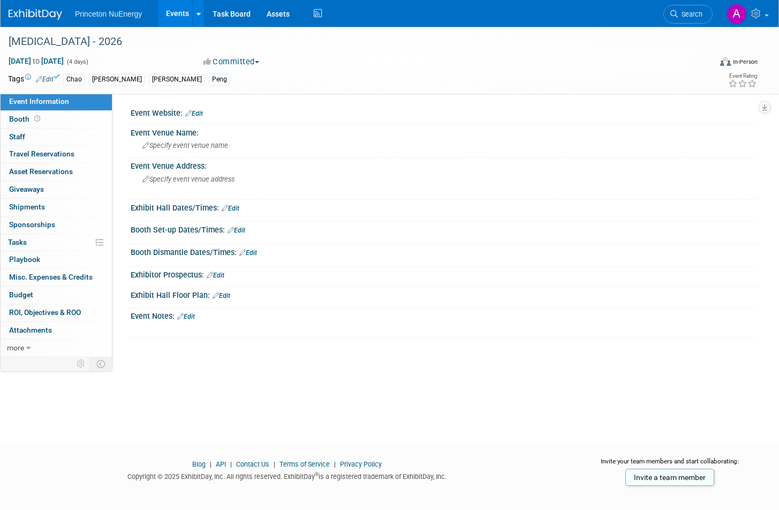
click at [43, 18] on img at bounding box center [36, 14] width 54 height 11
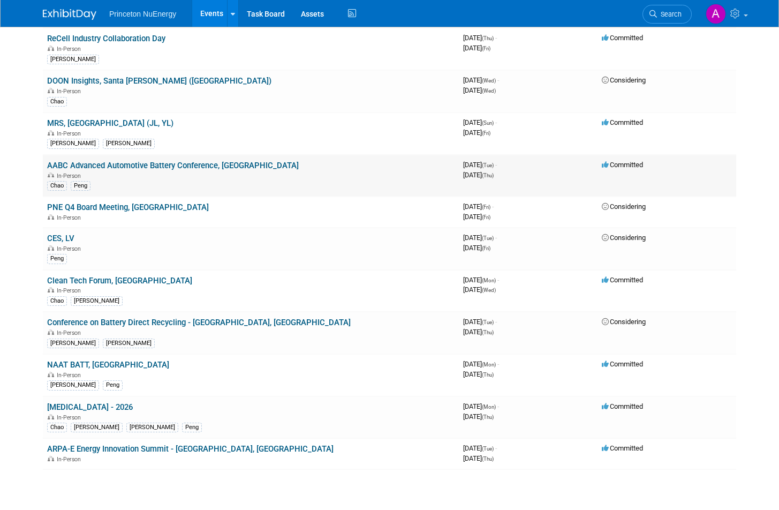
scroll to position [133, 0]
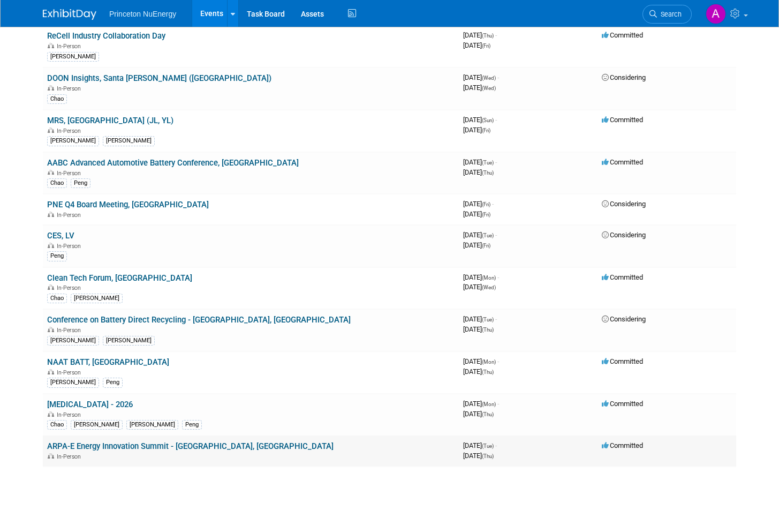
click at [77, 453] on span "In-Person" at bounding box center [70, 456] width 27 height 7
click at [86, 441] on link "ARPA-E Energy Innovation Summit - [GEOGRAPHIC_DATA], [GEOGRAPHIC_DATA]" at bounding box center [190, 446] width 287 height 10
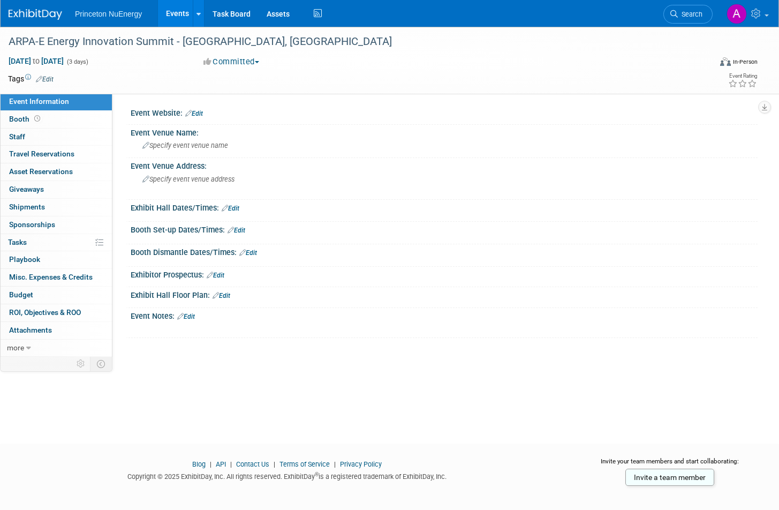
click at [53, 77] on link "Edit" at bounding box center [45, 79] width 18 height 7
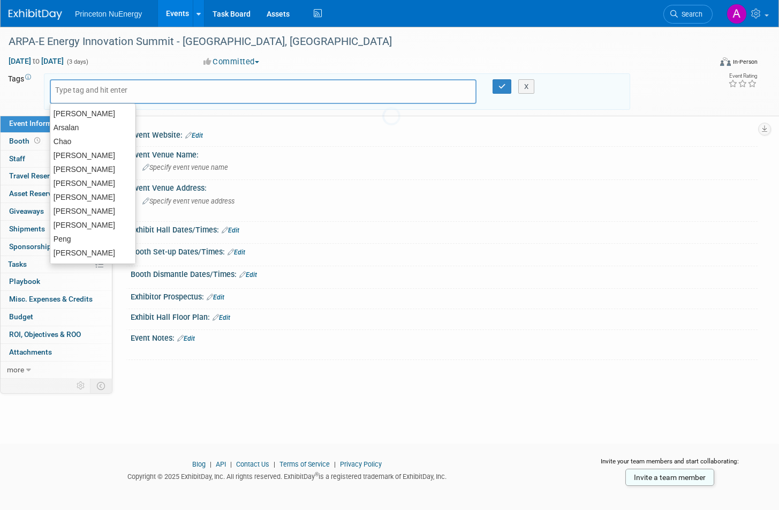
click at [82, 89] on input "text" at bounding box center [98, 90] width 86 height 11
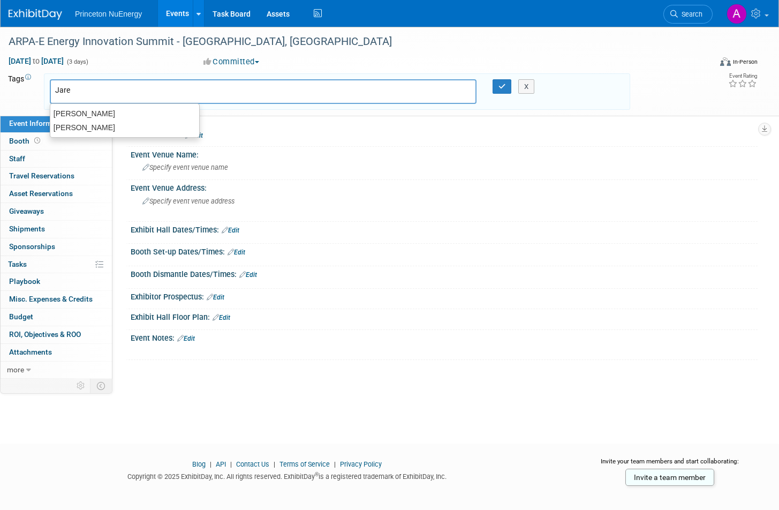
type input "[PERSON_NAME]"
click at [173, 111] on div "[PERSON_NAME]" at bounding box center [124, 114] width 149 height 14
type input "[PERSON_NAME]"
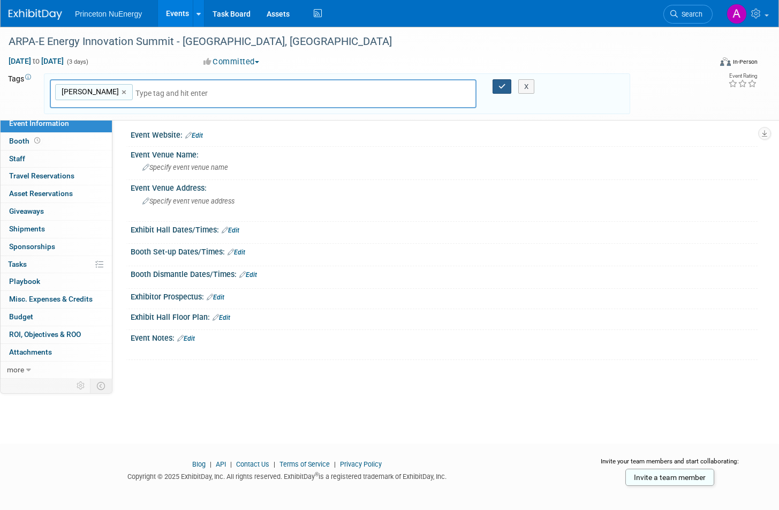
click at [499, 87] on button "button" at bounding box center [502, 86] width 19 height 15
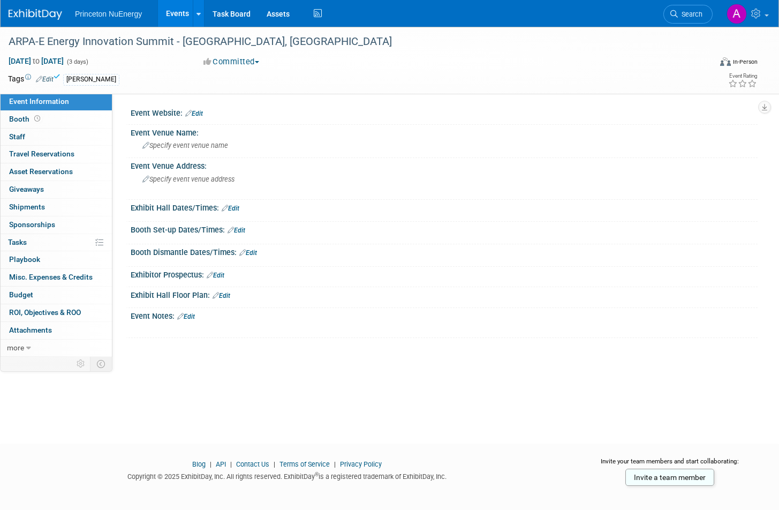
click at [45, 22] on div "Princeton NuEnergy Events Add Event Bulk Upload Events Shareable Event Boards R…" at bounding box center [383, 13] width 749 height 27
click at [48, 16] on img at bounding box center [36, 14] width 54 height 11
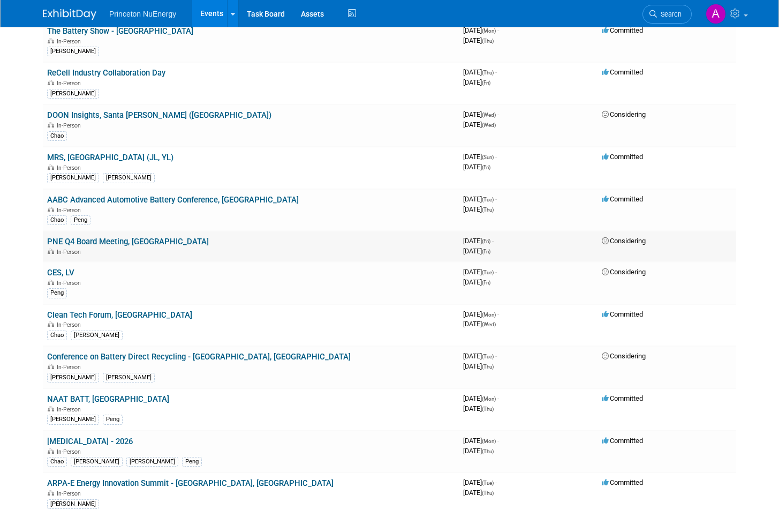
scroll to position [102, 0]
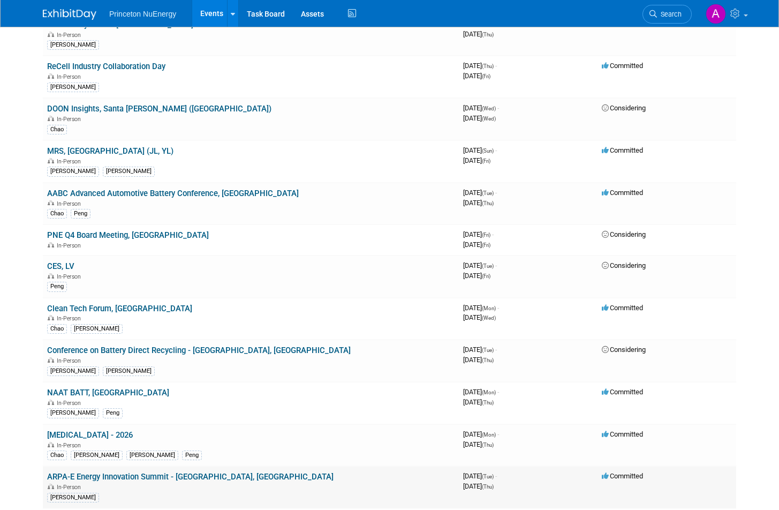
click at [190, 472] on link "ARPA-E Energy Innovation Summit - [GEOGRAPHIC_DATA], [GEOGRAPHIC_DATA]" at bounding box center [190, 477] width 287 height 10
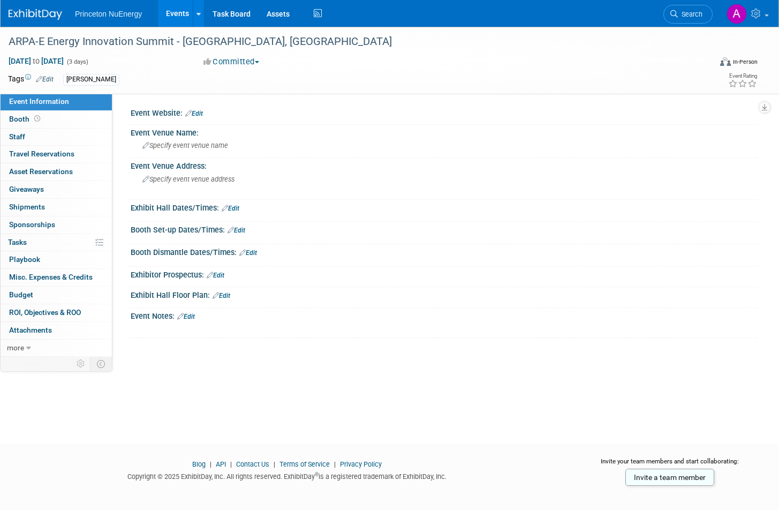
click at [217, 66] on button "Committed" at bounding box center [232, 61] width 64 height 11
click at [225, 90] on link "Considering" at bounding box center [242, 94] width 85 height 15
click at [43, 13] on img at bounding box center [36, 14] width 54 height 11
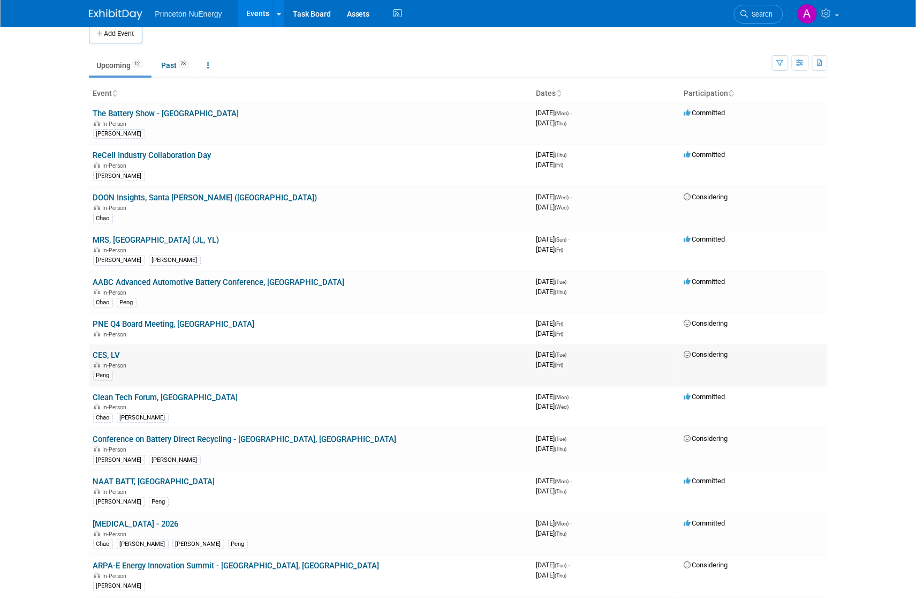
scroll to position [13, 0]
